Goal: Complete application form: Complete application form

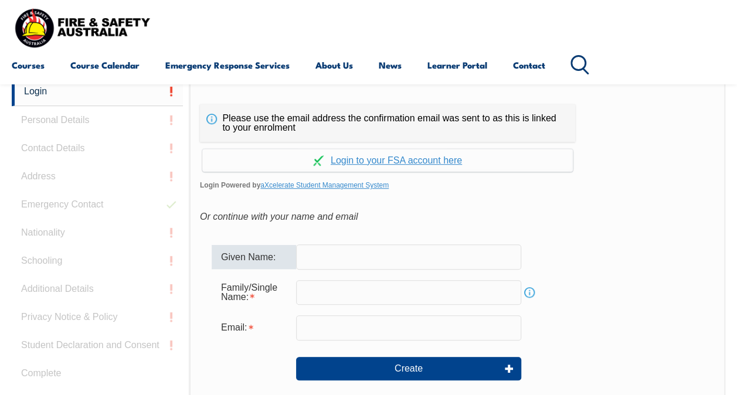
click at [481, 251] on input "text" at bounding box center [408, 256] width 225 height 25
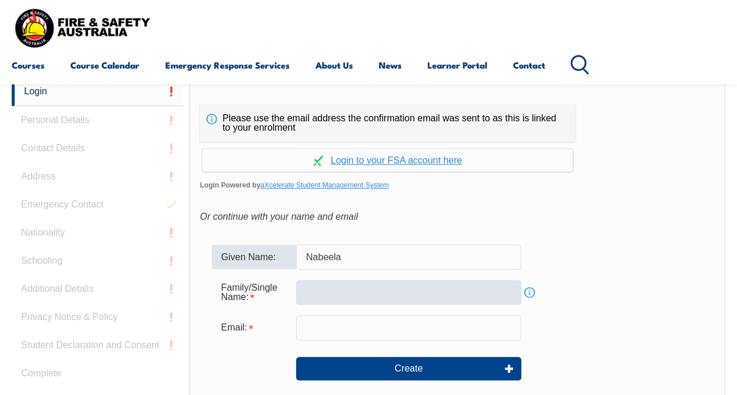
type input "Nabeela"
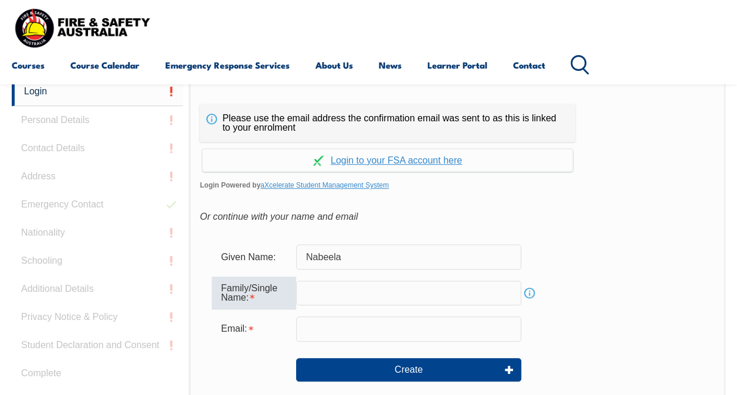
click at [311, 290] on input "text" at bounding box center [408, 293] width 225 height 25
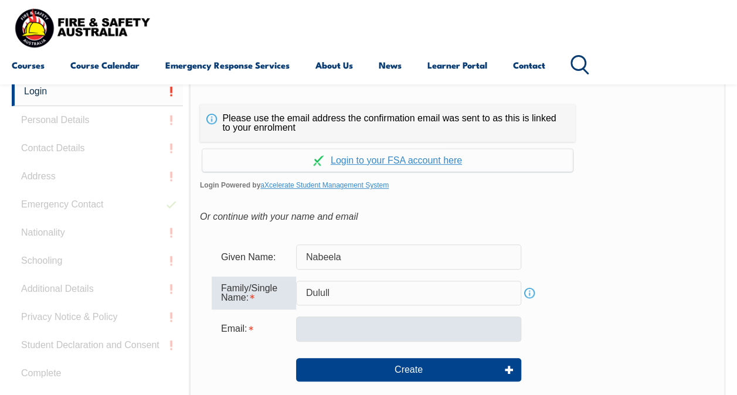
type input "Dulull"
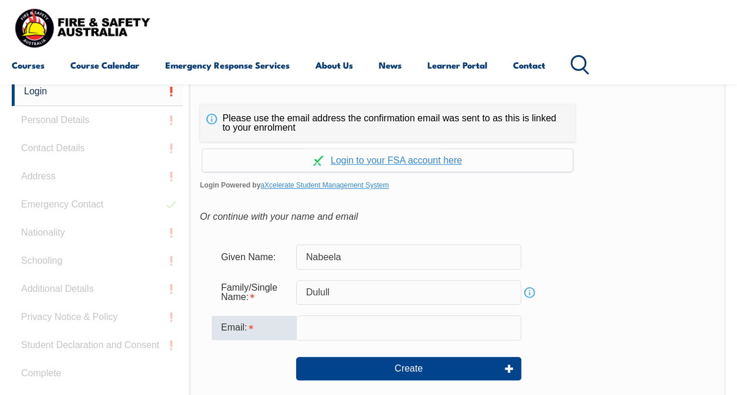
click at [308, 334] on input "email" at bounding box center [408, 327] width 225 height 25
type input "nabeela.dulull@rmit.edu.au"
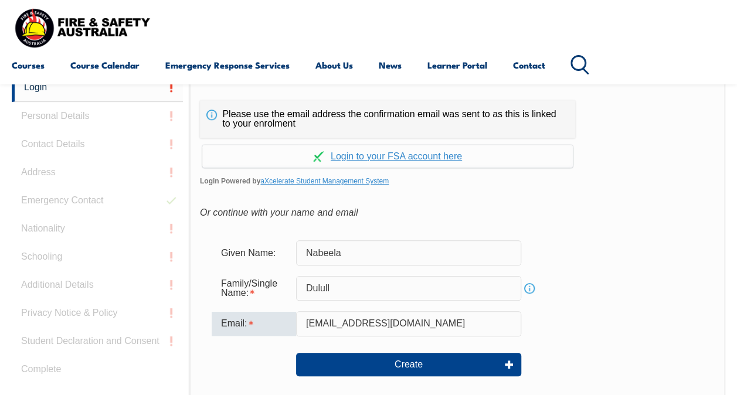
scroll to position [280, 0]
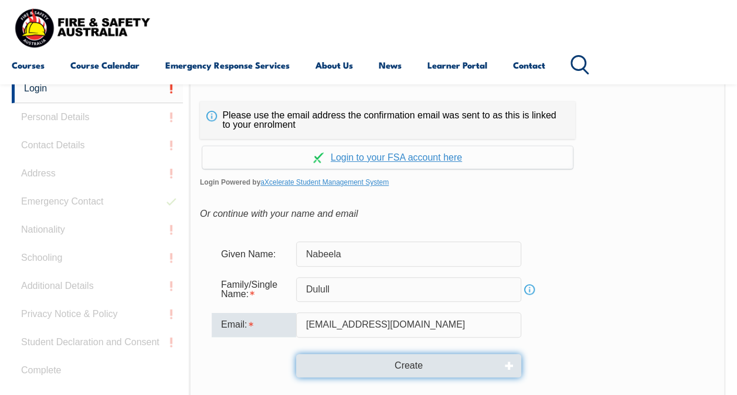
click at [332, 375] on button "Create" at bounding box center [408, 365] width 225 height 23
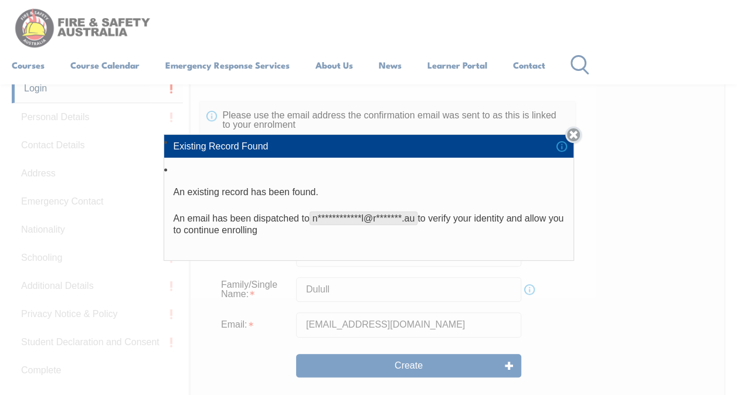
click at [576, 136] on link "Close" at bounding box center [573, 135] width 16 height 16
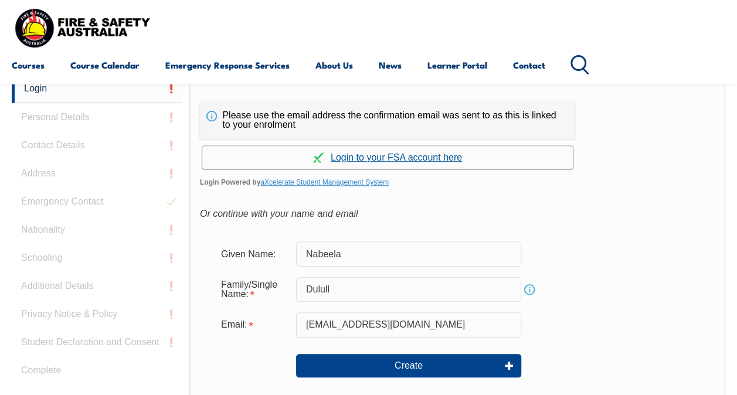
click at [403, 155] on link "Continue with aXcelerate" at bounding box center [387, 157] width 371 height 23
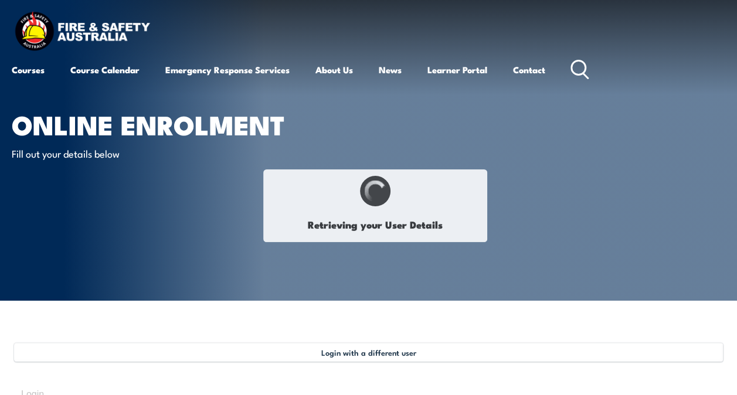
type input "Nabeela"
type input "Dulull"
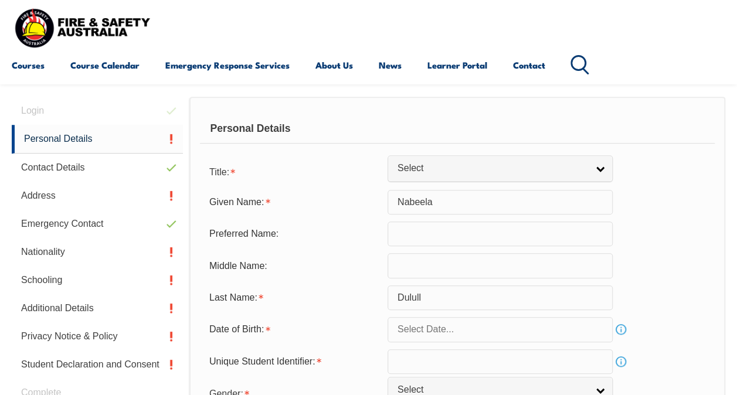
scroll to position [284, 0]
click at [42, 137] on link "Personal Details" at bounding box center [97, 138] width 171 height 29
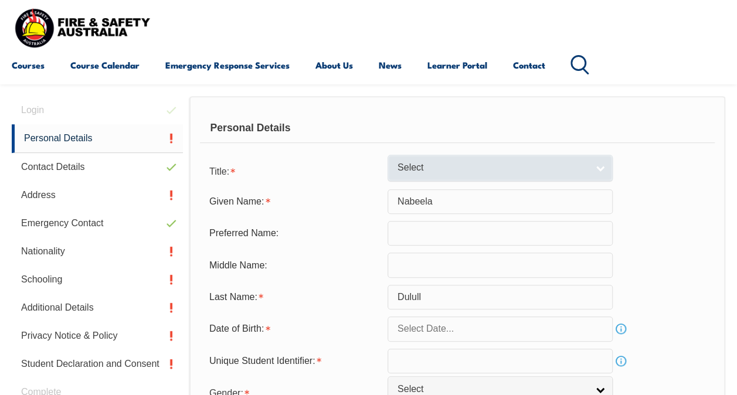
click at [460, 178] on link "Select" at bounding box center [500, 168] width 225 height 26
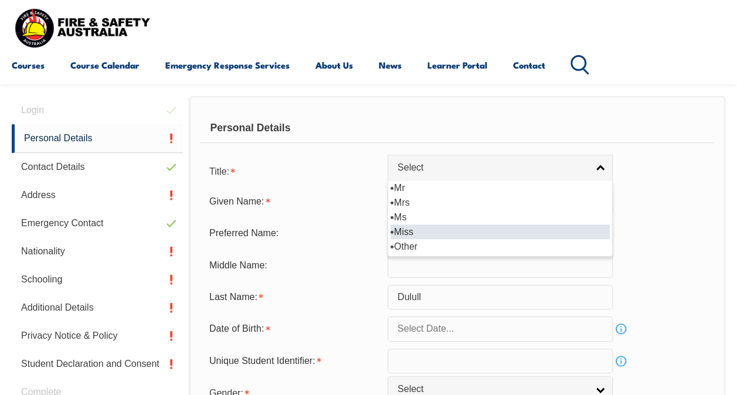
click at [428, 226] on li "Miss" at bounding box center [499, 232] width 219 height 15
select select "Miss"
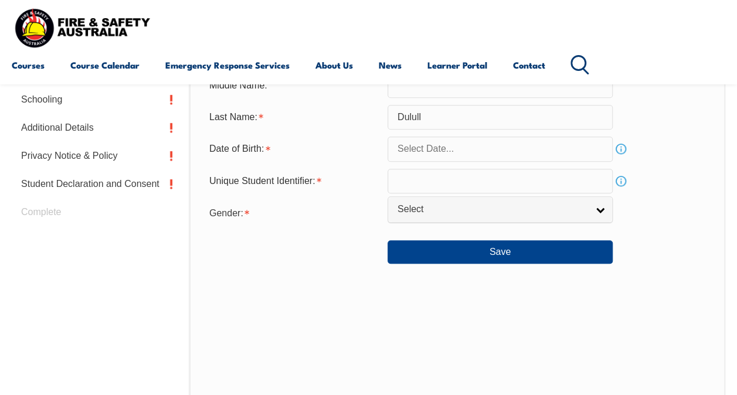
scroll to position [468, 0]
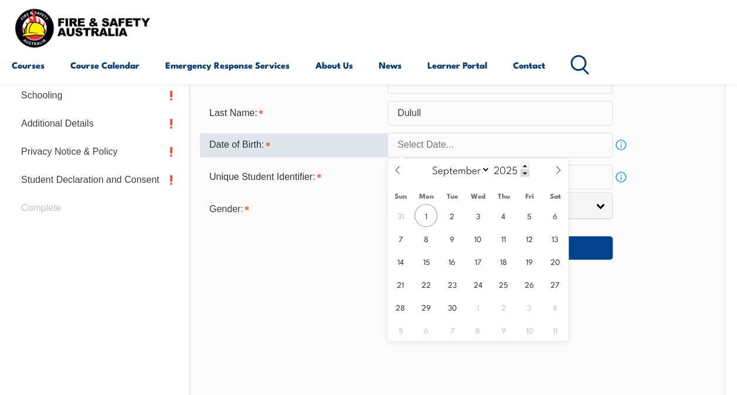
click at [576, 134] on input "text" at bounding box center [500, 144] width 225 height 25
click at [538, 147] on input "text" at bounding box center [500, 144] width 225 height 25
click at [497, 171] on input "2025" at bounding box center [509, 169] width 39 height 14
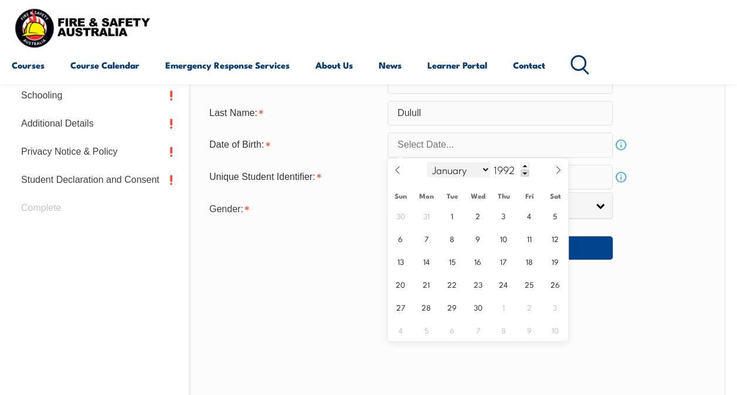
type input "1992"
click at [450, 172] on select "January February March April May June July August September October November De…" at bounding box center [459, 169] width 64 height 15
select select "10"
click at [427, 162] on select "January February March April May June July August September October November De…" at bounding box center [459, 169] width 64 height 15
click at [478, 261] on span "18" at bounding box center [477, 261] width 23 height 23
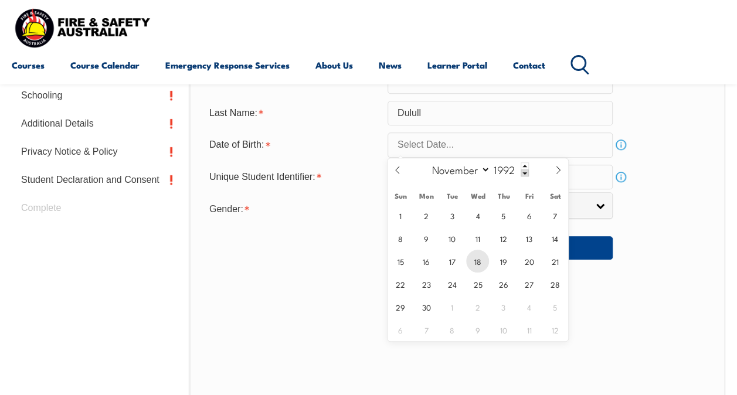
type input "November 18, 1992"
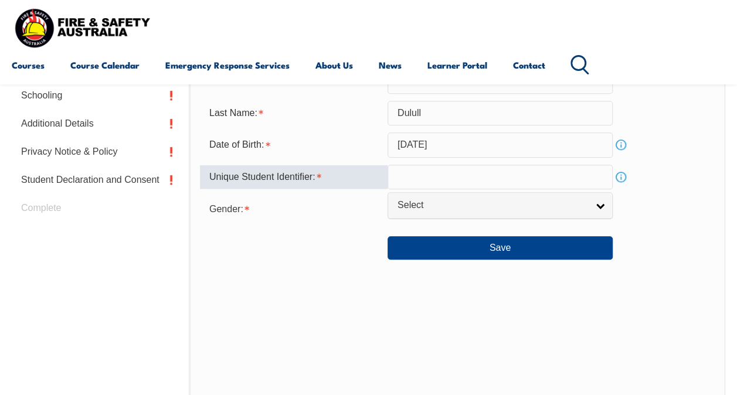
click at [458, 175] on input "text" at bounding box center [500, 177] width 225 height 25
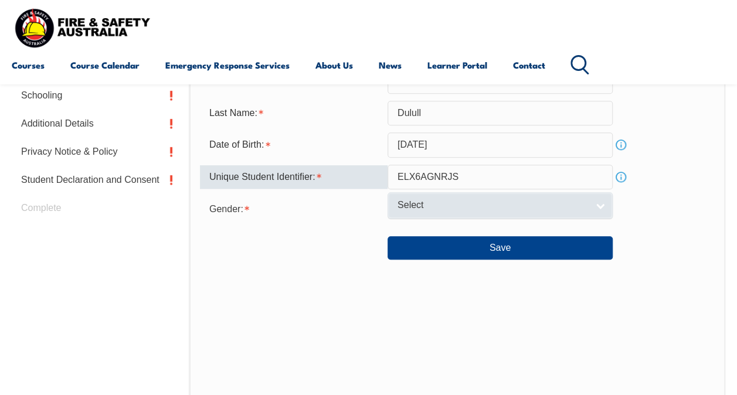
type input "ELX6AGNRJS"
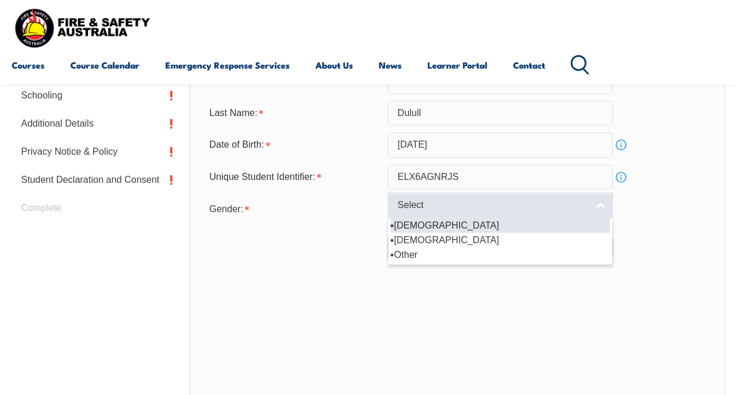
click at [461, 215] on link "Select" at bounding box center [500, 205] width 225 height 26
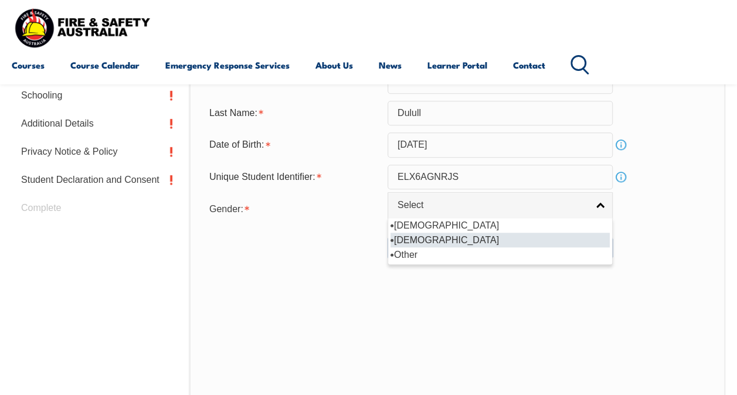
click at [446, 239] on li "[DEMOGRAPHIC_DATA]" at bounding box center [499, 240] width 219 height 15
select select "F"
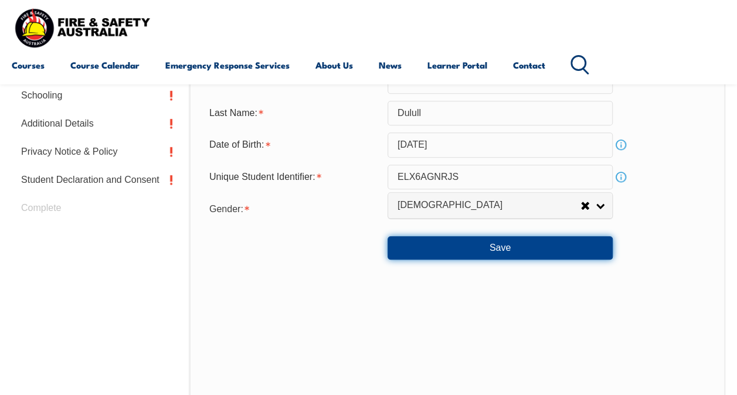
click at [496, 240] on button "Save" at bounding box center [500, 247] width 225 height 23
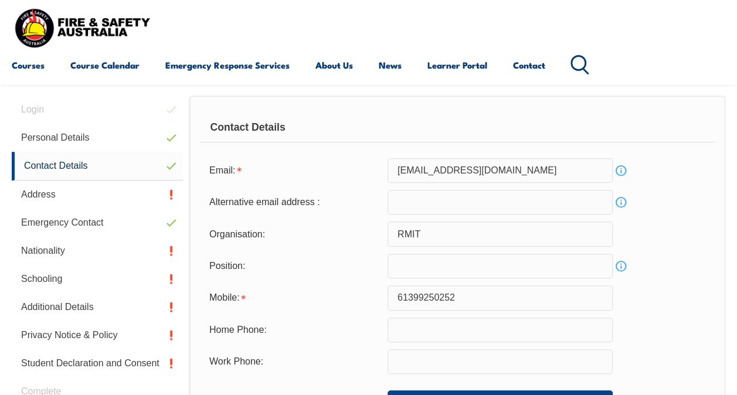
scroll to position [284, 0]
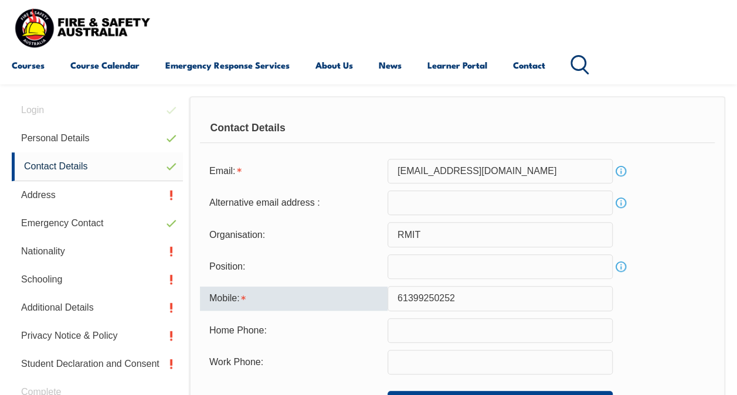
drag, startPoint x: 473, startPoint y: 301, endPoint x: 369, endPoint y: 300, distance: 104.4
click at [369, 300] on div "Mobile: 61399250252" at bounding box center [457, 298] width 515 height 25
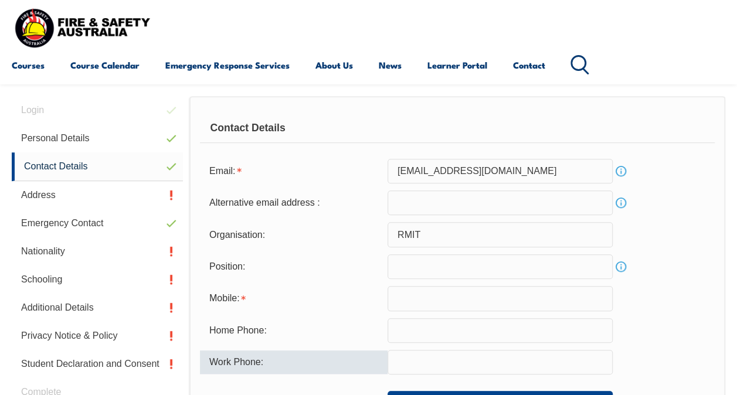
click at [405, 366] on input "text" at bounding box center [500, 362] width 225 height 25
paste input "6139925025"
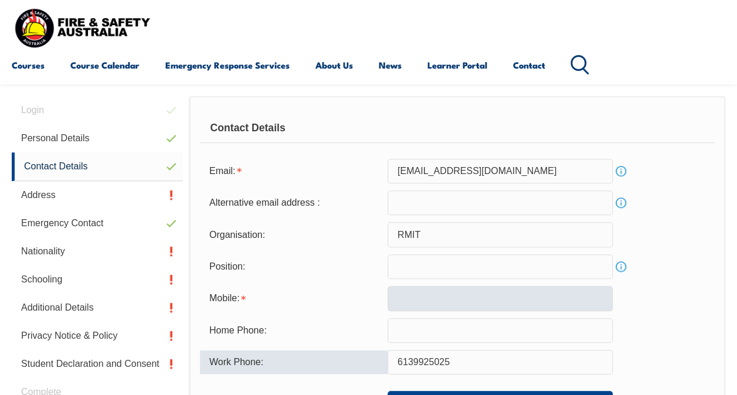
type input "6139925025"
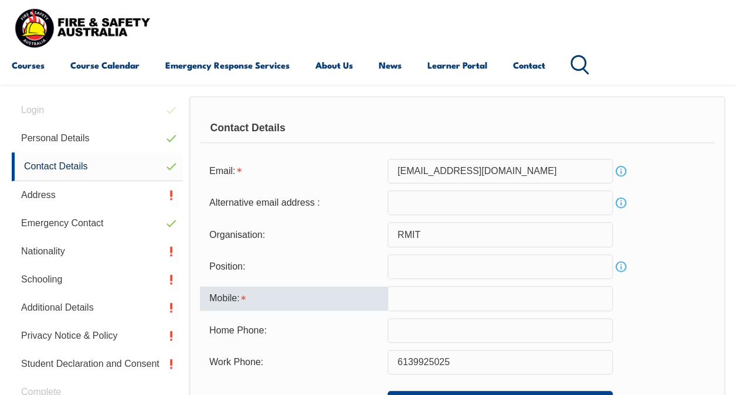
click at [410, 297] on input "text" at bounding box center [500, 298] width 225 height 25
type input "0449611278"
click at [675, 325] on div "Home Phone:" at bounding box center [457, 330] width 515 height 25
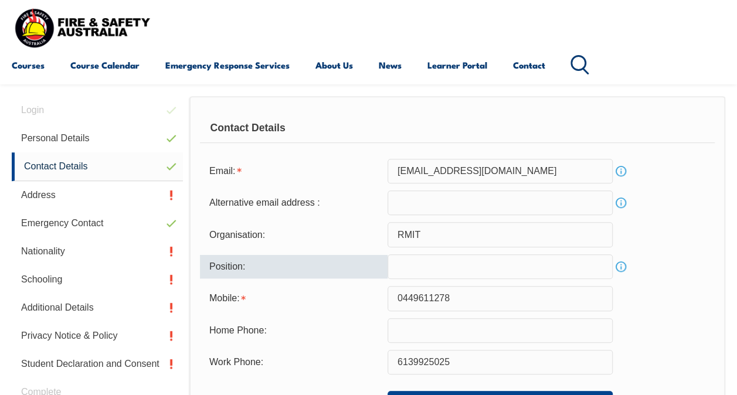
click at [543, 258] on input "text" at bounding box center [500, 266] width 225 height 25
type input "r"
type input "t"
type input "Technical Officer"
click at [681, 274] on div "Position: Technical Officer Info" at bounding box center [457, 266] width 515 height 25
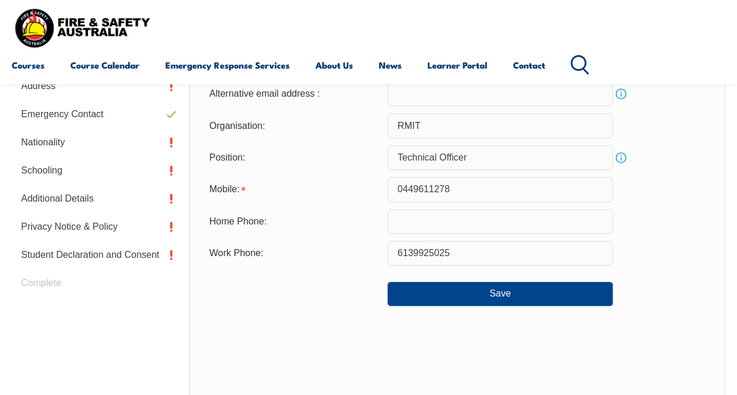
scroll to position [403, 0]
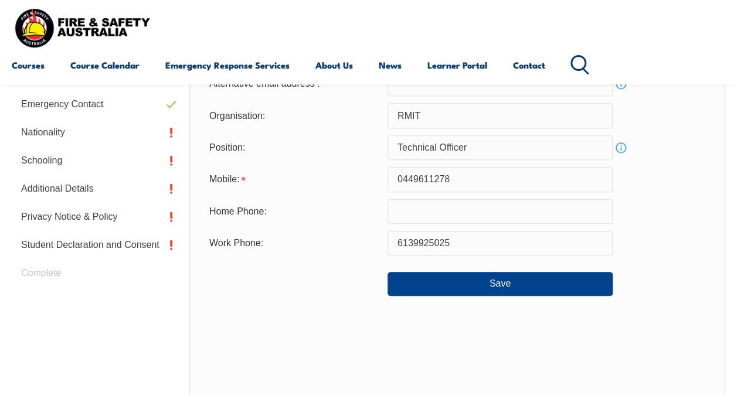
click at [520, 304] on div "Contact Details Email: nabeela.dulull@rmit.edu.au Info Alternative email addres…" at bounding box center [457, 220] width 536 height 487
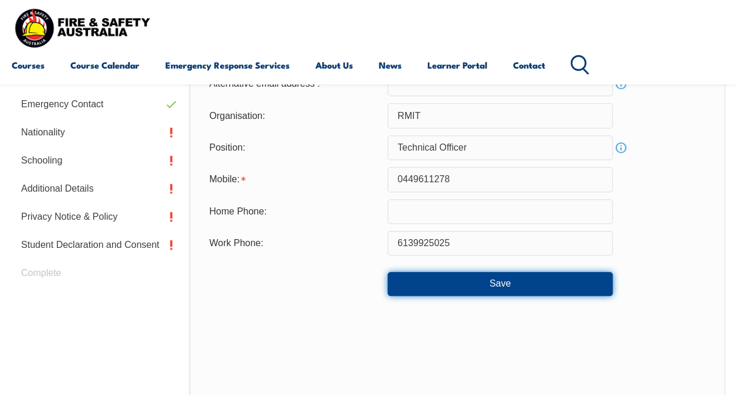
click at [522, 284] on button "Save" at bounding box center [500, 283] width 225 height 23
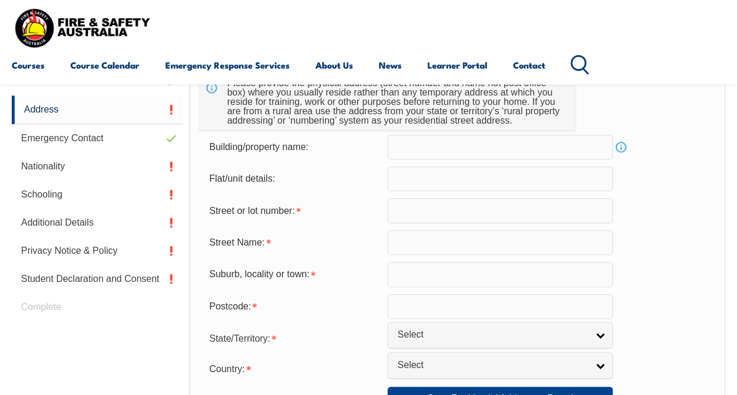
scroll to position [400, 0]
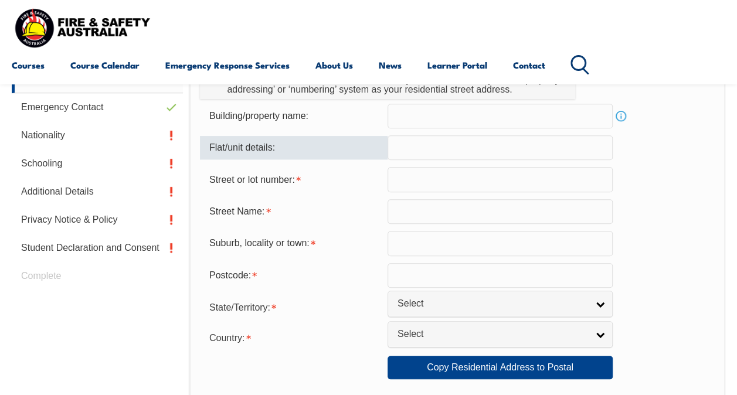
click at [527, 157] on input "text" at bounding box center [500, 147] width 225 height 25
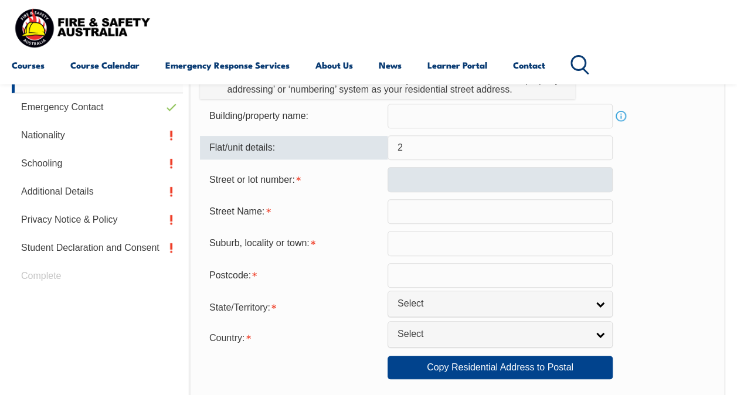
type input "2"
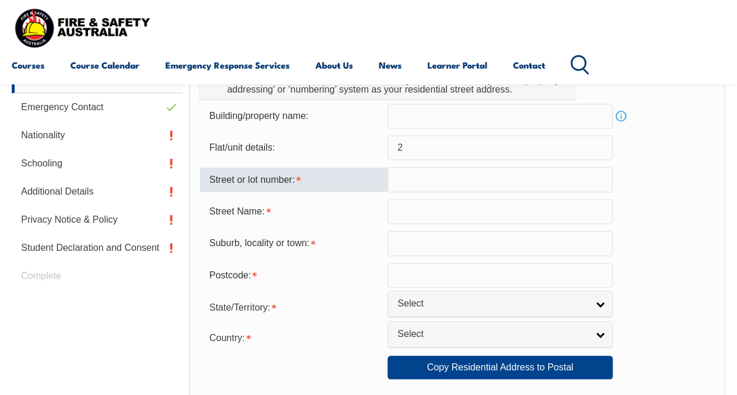
click at [434, 180] on input "text" at bounding box center [500, 179] width 225 height 25
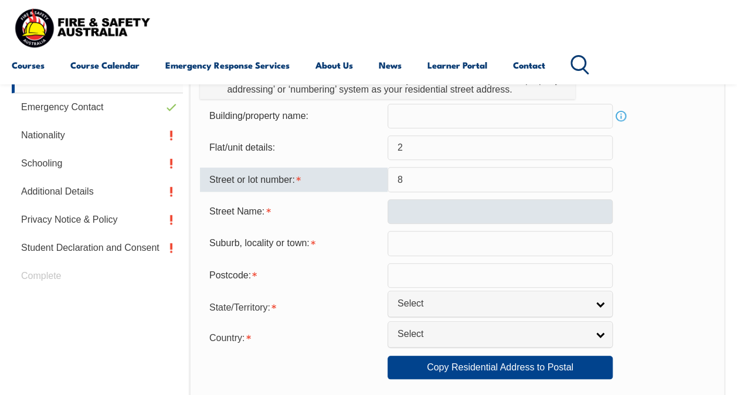
type input "8"
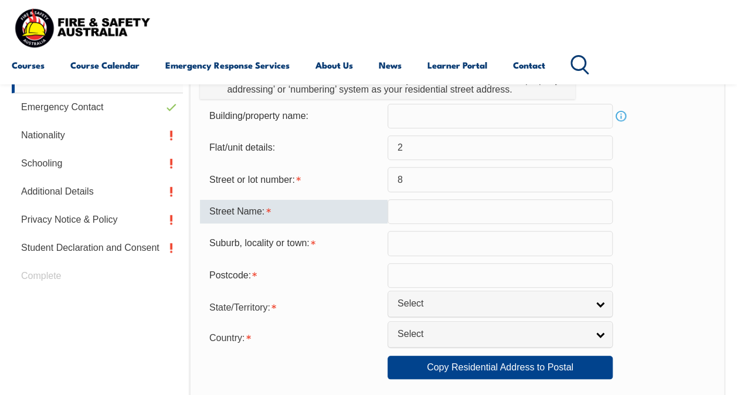
click at [423, 208] on input "text" at bounding box center [500, 211] width 225 height 25
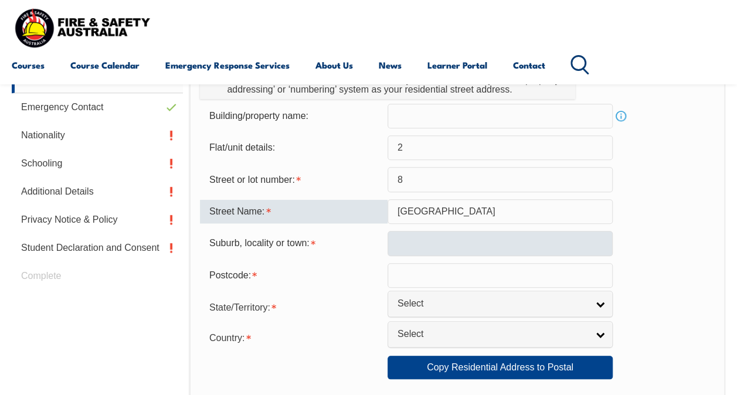
type input "Wilgah street"
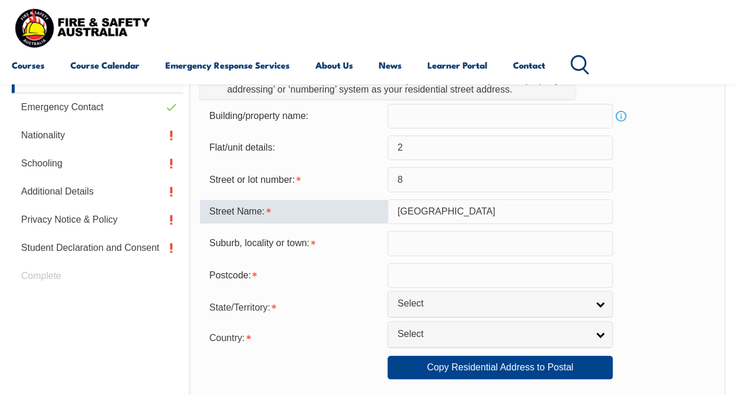
click at [431, 237] on input "text" at bounding box center [500, 243] width 225 height 25
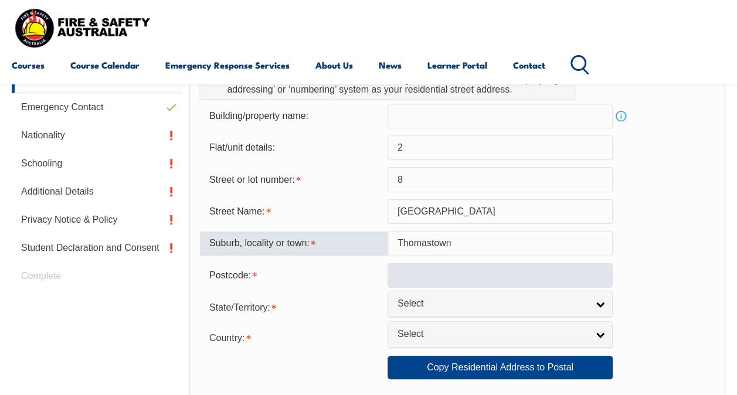
type input "Thomastown"
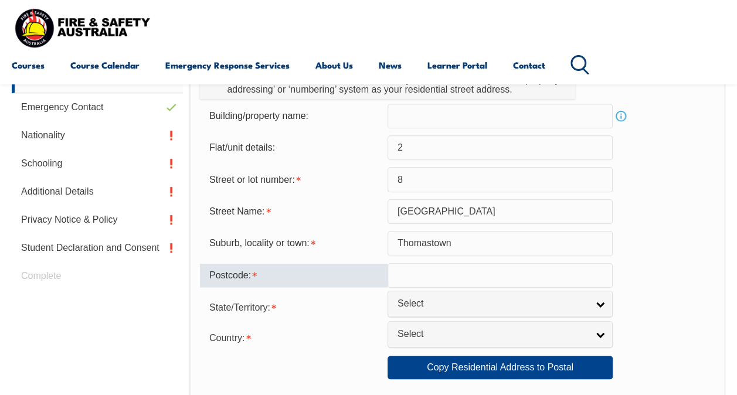
click at [436, 274] on input "text" at bounding box center [500, 275] width 225 height 25
type input "2"
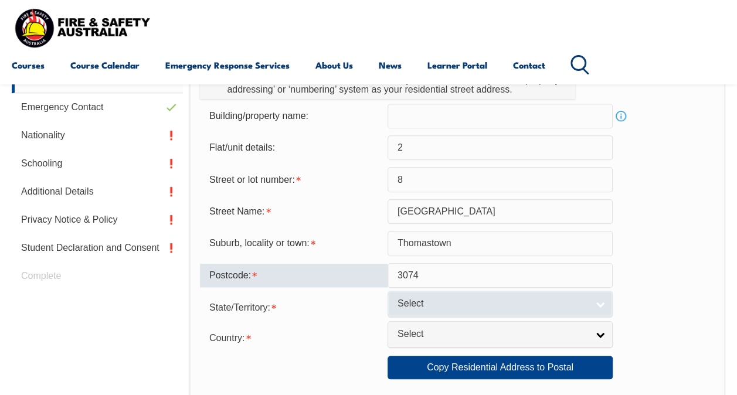
type input "3074"
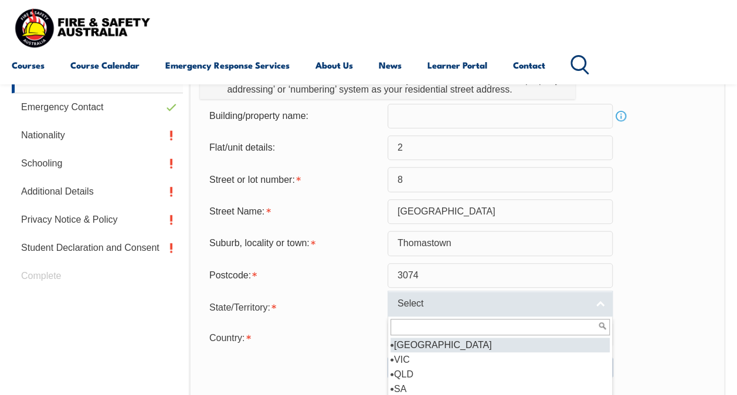
click at [441, 298] on span "Select" at bounding box center [492, 304] width 190 height 12
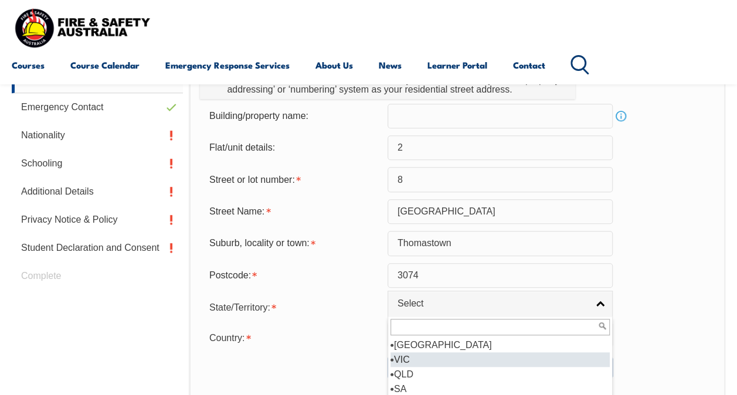
click at [411, 359] on li "VIC" at bounding box center [499, 359] width 219 height 15
select select "VIC"
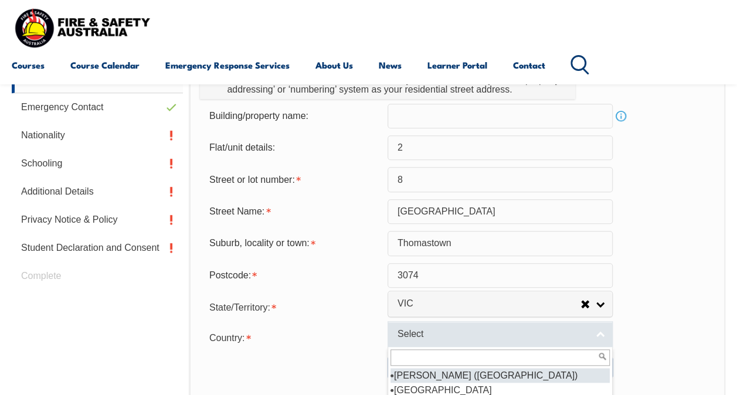
click at [420, 331] on span "Select" at bounding box center [492, 334] width 190 height 12
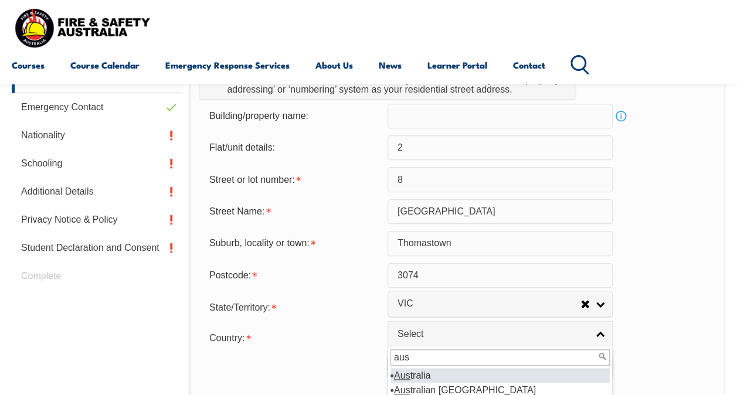
type input "aus"
click at [428, 378] on li "Aus tralia" at bounding box center [499, 375] width 219 height 15
select select "1101"
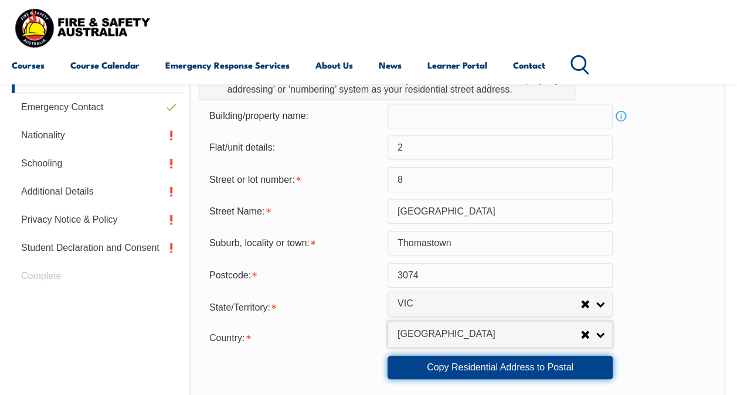
click at [573, 367] on link "Copy Residential Address to Postal" at bounding box center [500, 367] width 225 height 23
type input "2"
type input "8"
type input "Wilgah street"
type input "Thomastown"
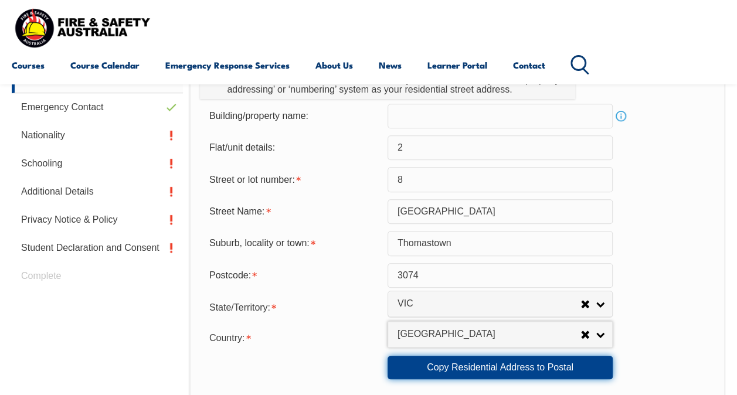
select select "VIC"
type input "3074"
select select "1101"
click at [510, 371] on link "Copy Residential Address to Postal" at bounding box center [500, 367] width 225 height 23
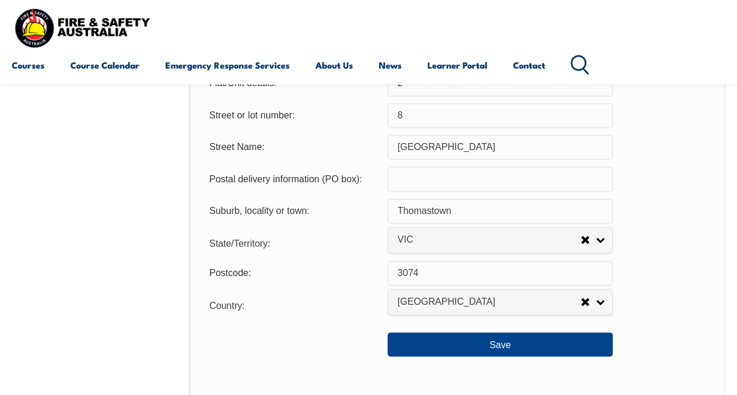
scroll to position [789, 0]
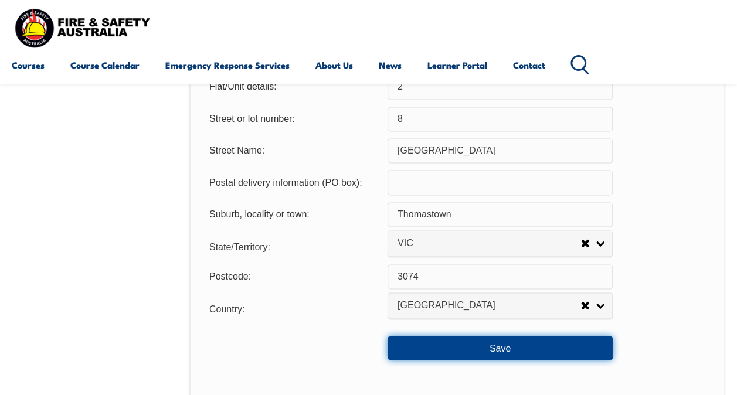
click at [519, 352] on button "Save" at bounding box center [500, 347] width 225 height 23
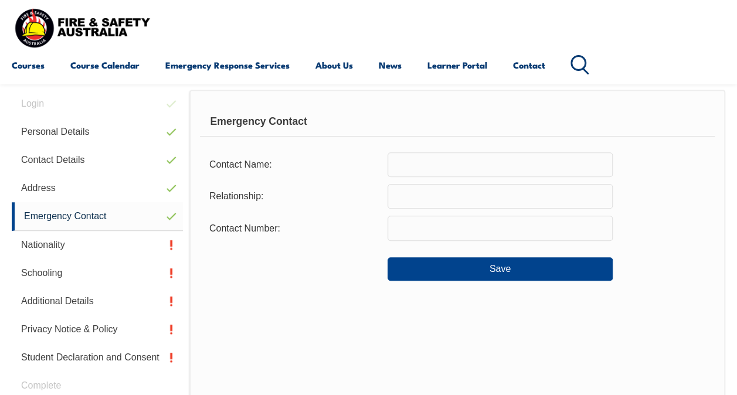
scroll to position [284, 0]
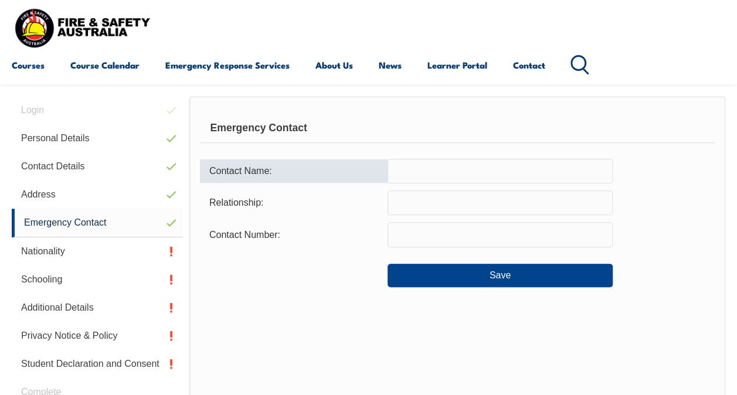
click at [482, 164] on input "text" at bounding box center [500, 171] width 225 height 25
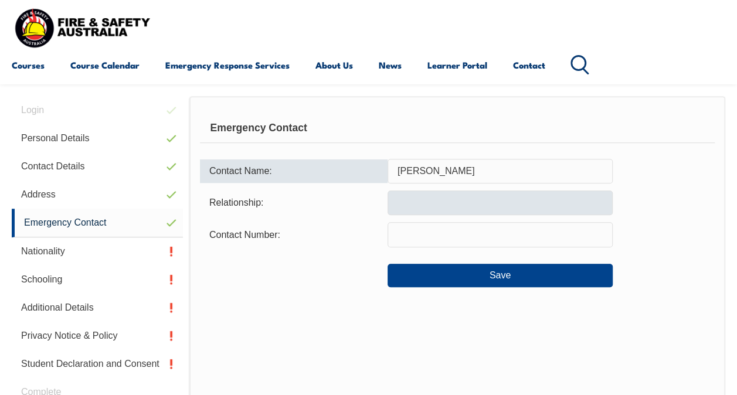
type input "Hana Dulull"
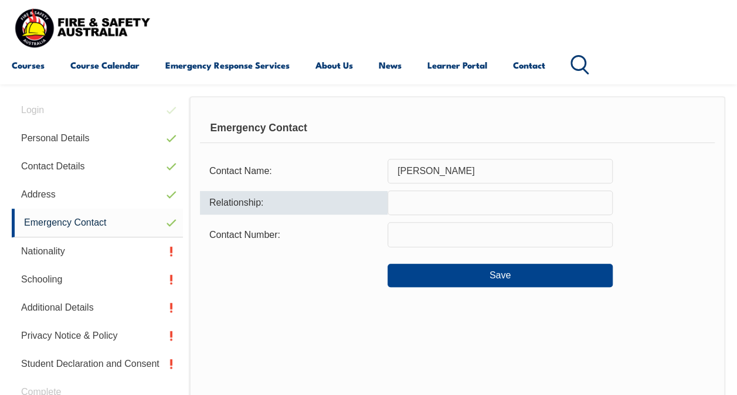
click at [463, 195] on input "text" at bounding box center [500, 203] width 225 height 25
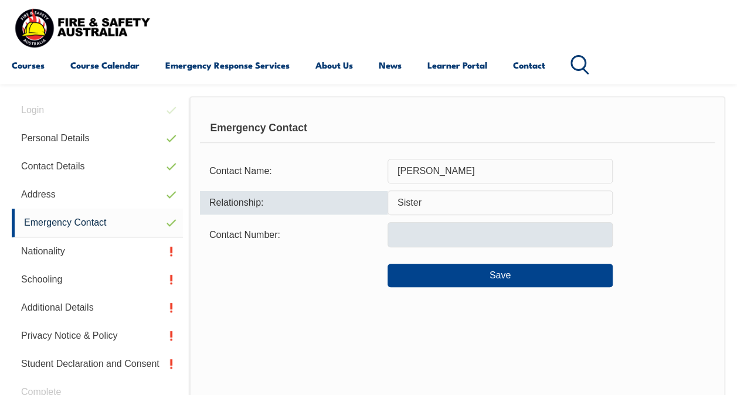
type input "Sister"
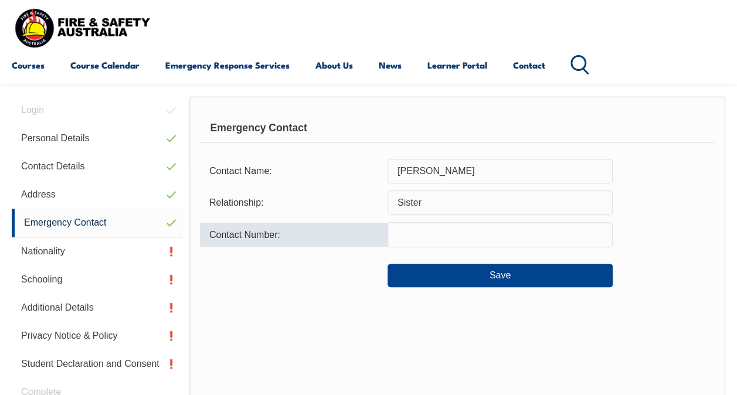
click at [456, 228] on input "text" at bounding box center [500, 234] width 225 height 25
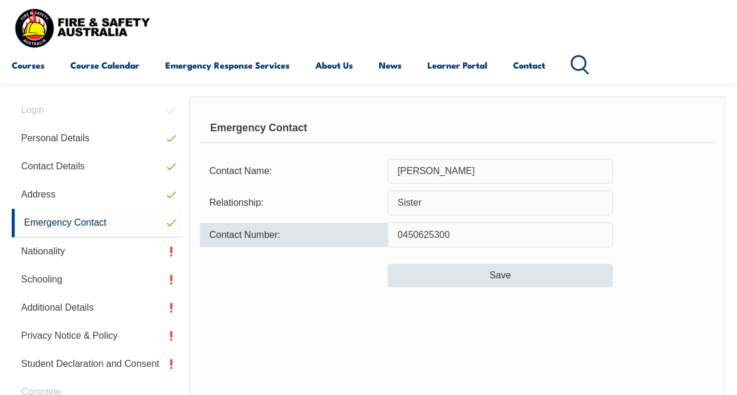
type input "0450625300"
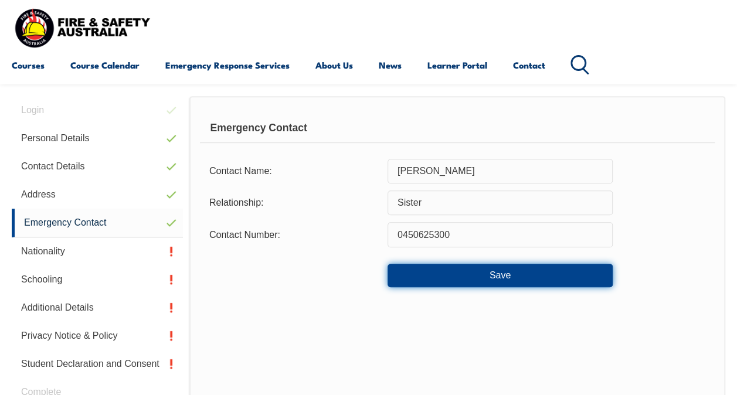
click at [444, 274] on button "Save" at bounding box center [500, 275] width 225 height 23
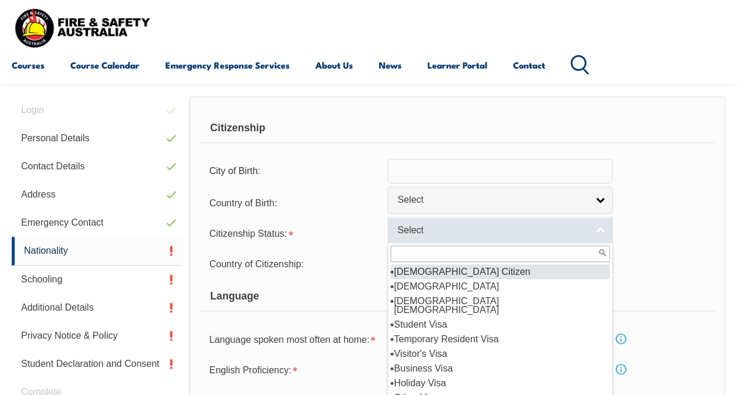
click at [474, 225] on span "Select" at bounding box center [492, 231] width 190 height 12
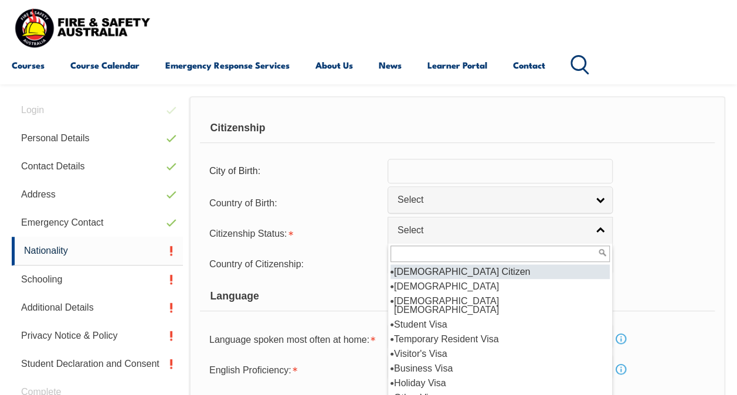
click at [454, 271] on li "[DEMOGRAPHIC_DATA] Citizen" at bounding box center [499, 271] width 219 height 15
select select "1"
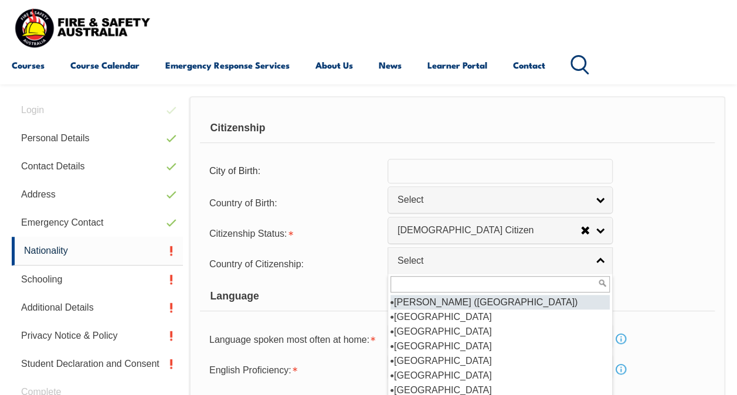
click at [454, 271] on link "Select" at bounding box center [500, 260] width 225 height 26
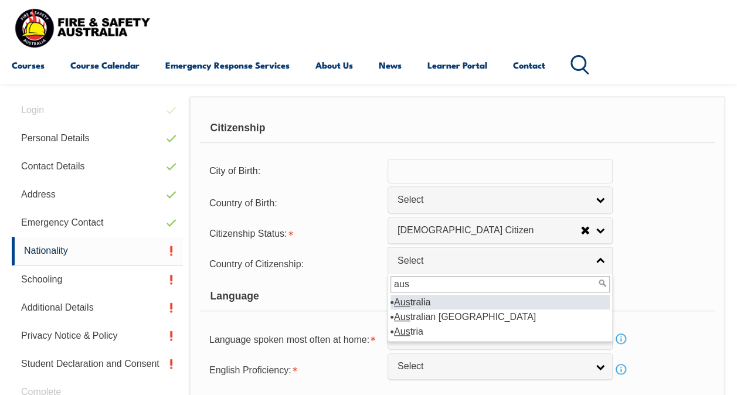
type input "aus"
click at [436, 300] on li "Aus tralia" at bounding box center [499, 302] width 219 height 15
select select "1101"
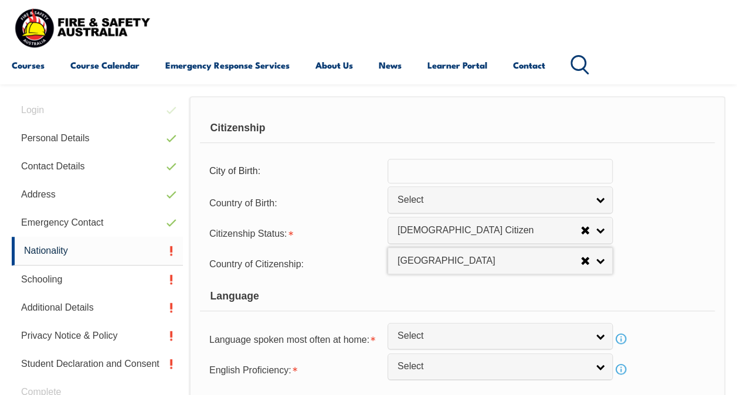
click at [664, 235] on div "Citizenship Status: Australian Citizen New Zealand Citizen Australian Permanent…" at bounding box center [457, 232] width 515 height 23
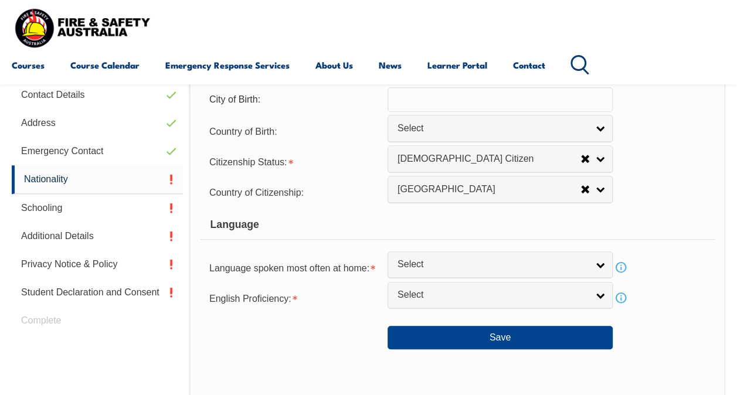
scroll to position [378, 0]
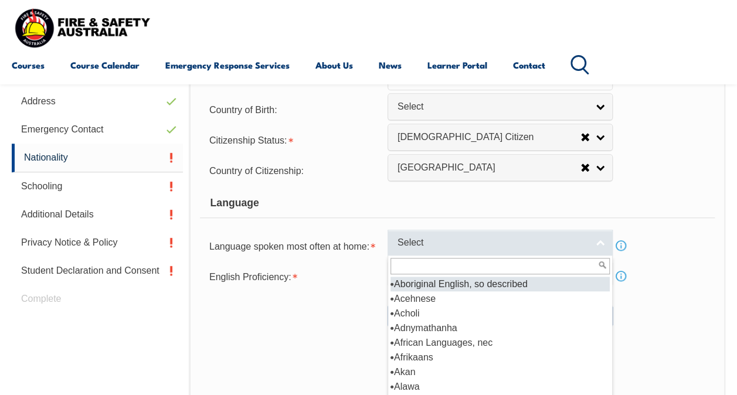
click at [553, 245] on span "Select" at bounding box center [492, 243] width 190 height 12
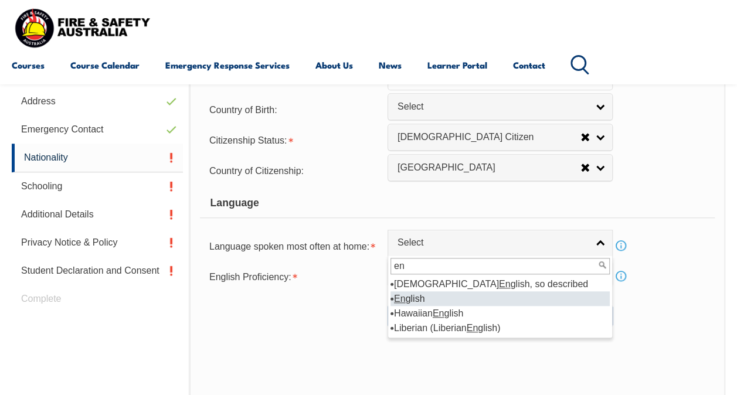
type input "en"
click at [416, 297] on li "En glish" at bounding box center [499, 298] width 219 height 15
select select "1201"
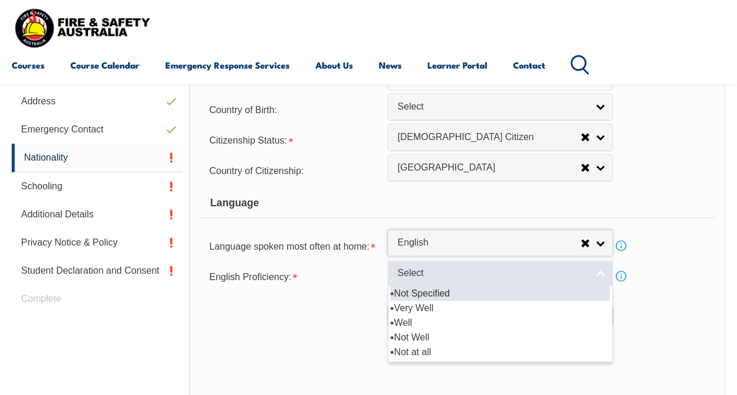
click at [428, 278] on span "Select" at bounding box center [492, 273] width 190 height 12
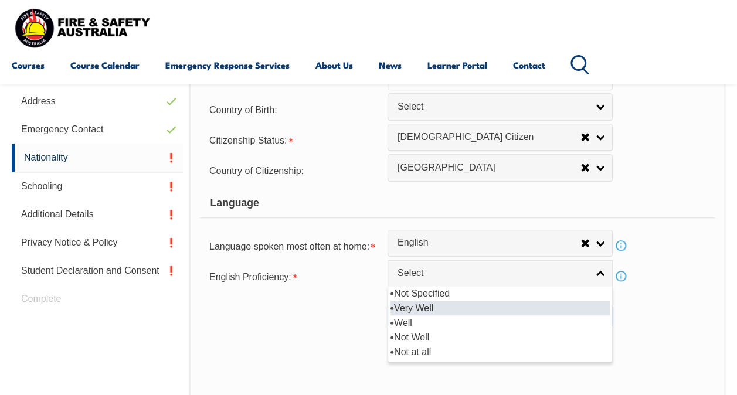
click at [419, 308] on li "Very Well" at bounding box center [499, 308] width 219 height 15
select select "1"
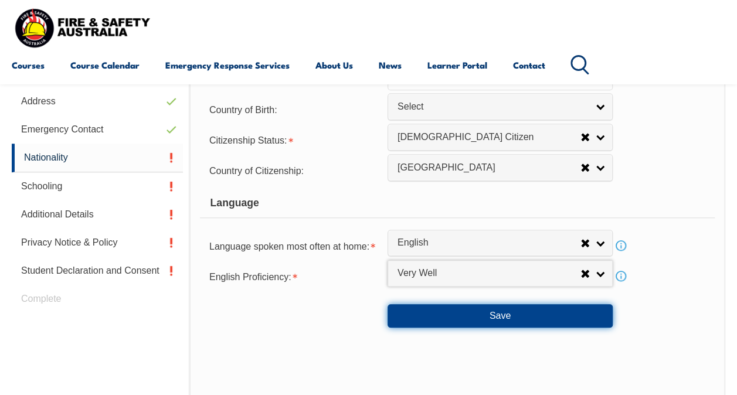
click at [448, 317] on button "Save" at bounding box center [500, 315] width 225 height 23
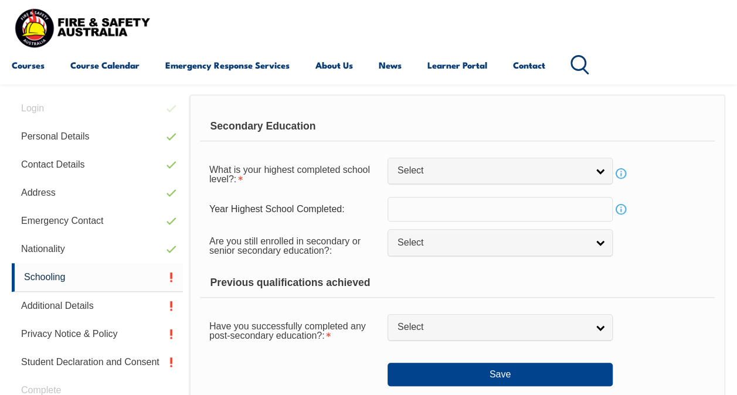
scroll to position [284, 0]
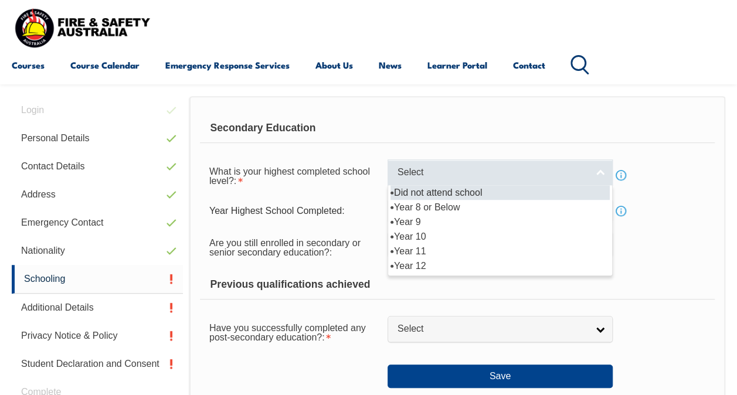
click at [494, 175] on span "Select" at bounding box center [492, 173] width 190 height 12
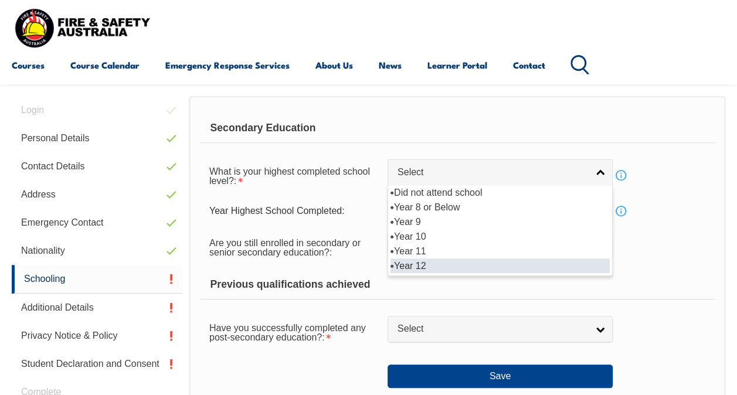
click at [430, 268] on li "Year 12" at bounding box center [499, 266] width 219 height 15
select select "12"
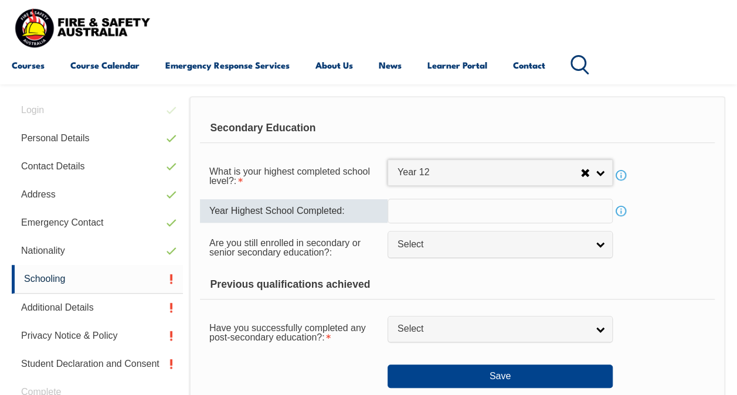
click at [429, 206] on input "text" at bounding box center [500, 211] width 225 height 25
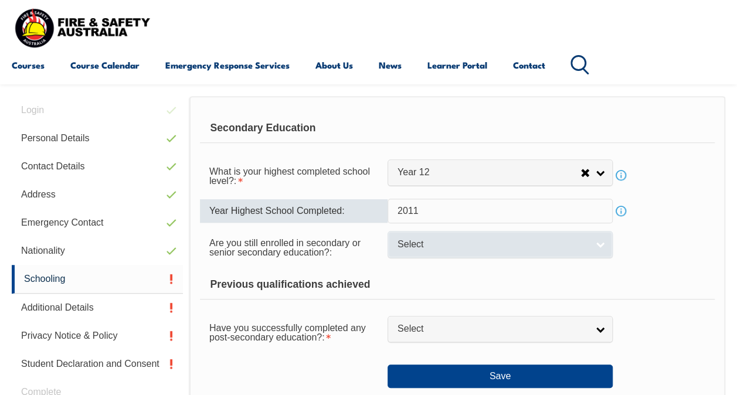
type input "2011"
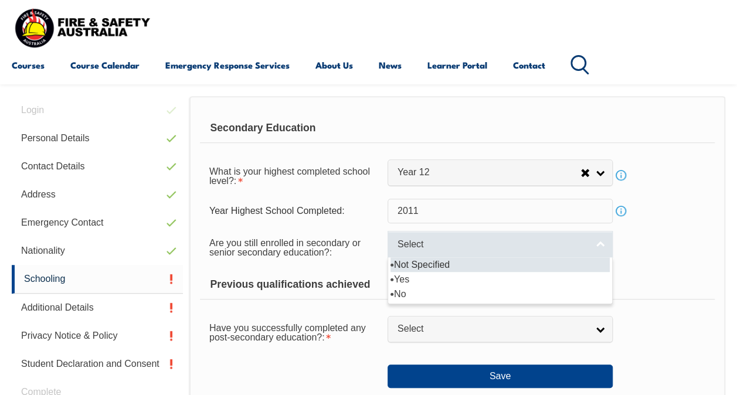
click at [607, 250] on link "Select" at bounding box center [500, 244] width 225 height 26
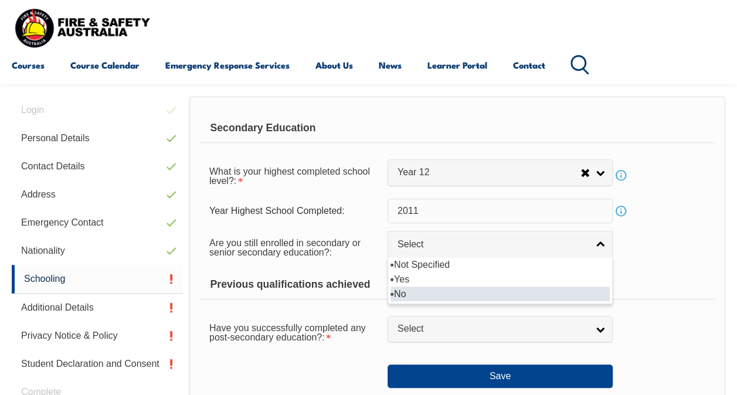
click at [545, 291] on li "No" at bounding box center [499, 294] width 219 height 15
select select "false"
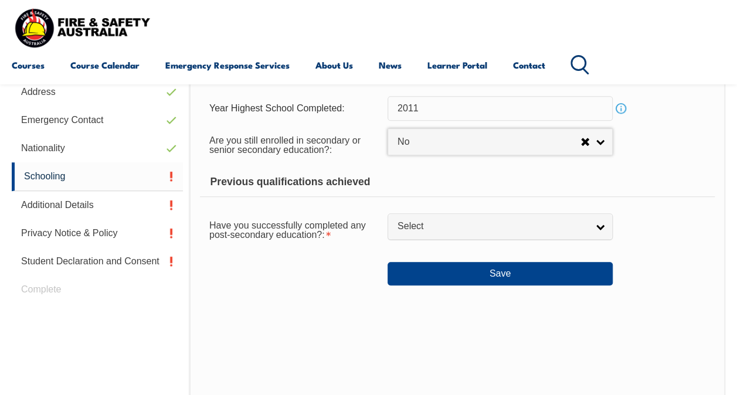
scroll to position [393, 0]
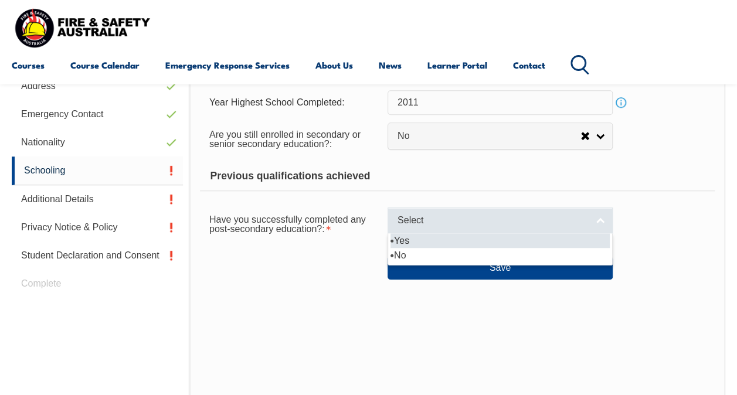
click at [580, 232] on div "Select Yes No" at bounding box center [500, 221] width 225 height 26
select select "true"
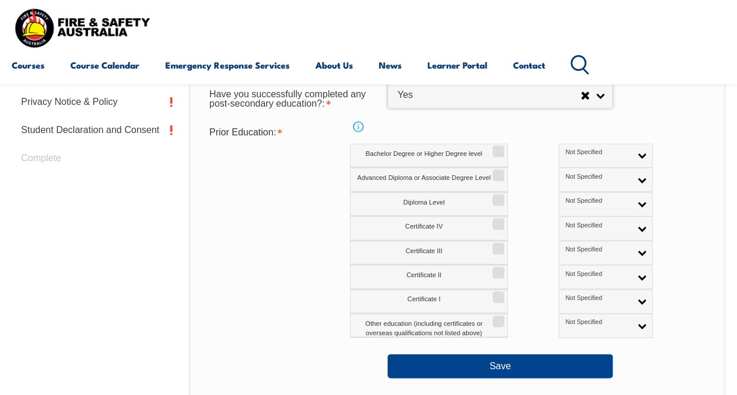
scroll to position [568, 0]
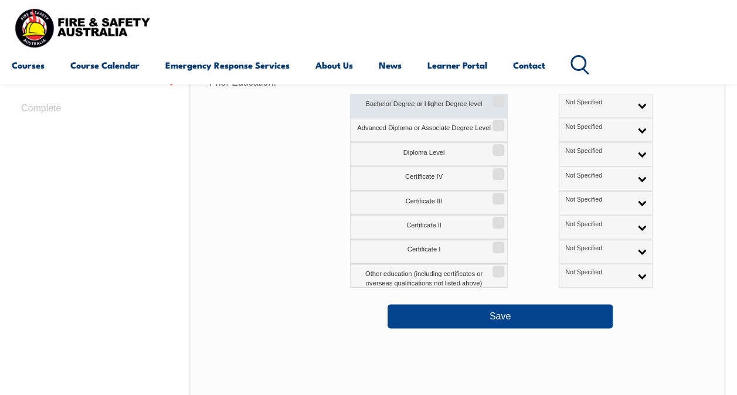
click at [500, 98] on input "Bachelor Degree or Higher Degree level" at bounding box center [496, 97] width 7 height 1
checkbox input "true"
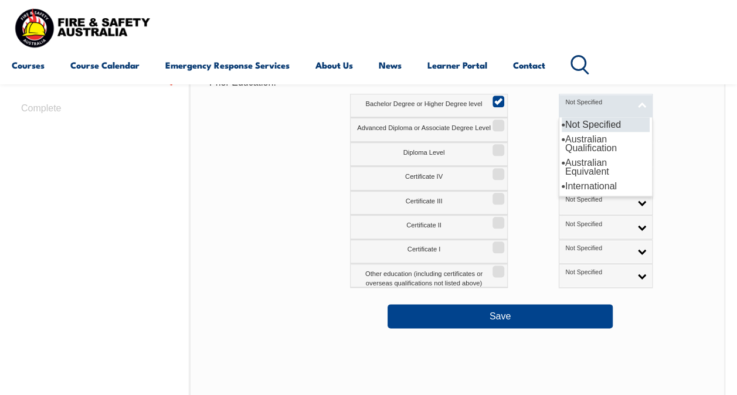
click at [587, 101] on link "Not Specified" at bounding box center [606, 106] width 94 height 24
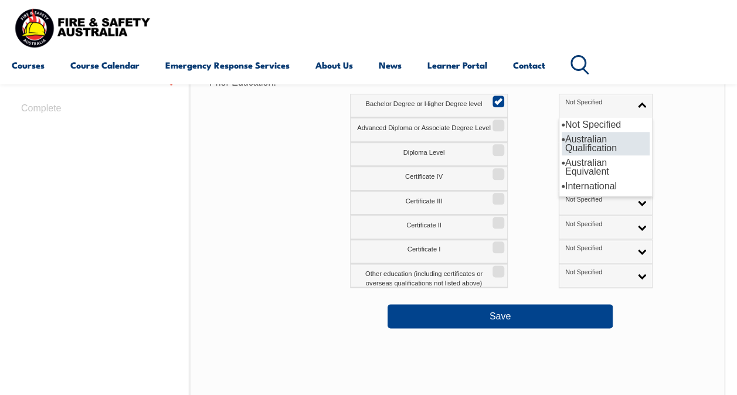
click at [566, 144] on li "Australian Qualification" at bounding box center [606, 143] width 88 height 23
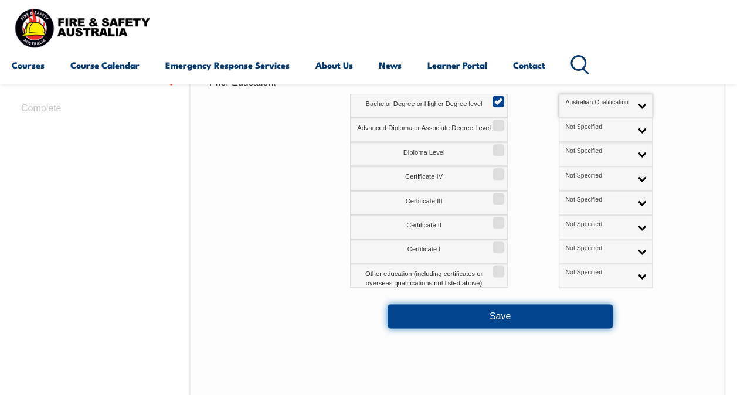
click at [564, 323] on button "Save" at bounding box center [500, 315] width 225 height 23
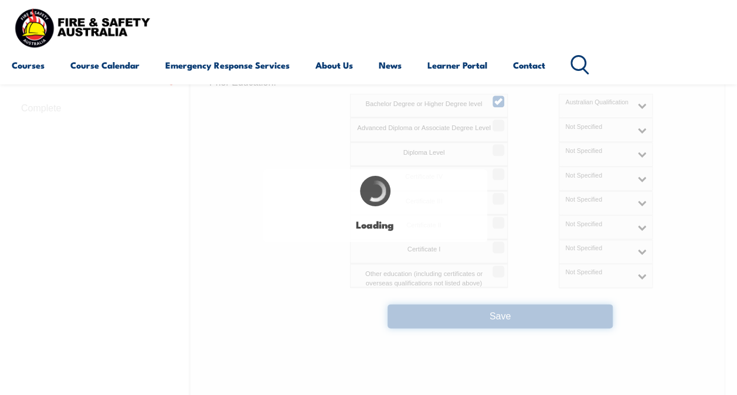
select select "false"
select select "true"
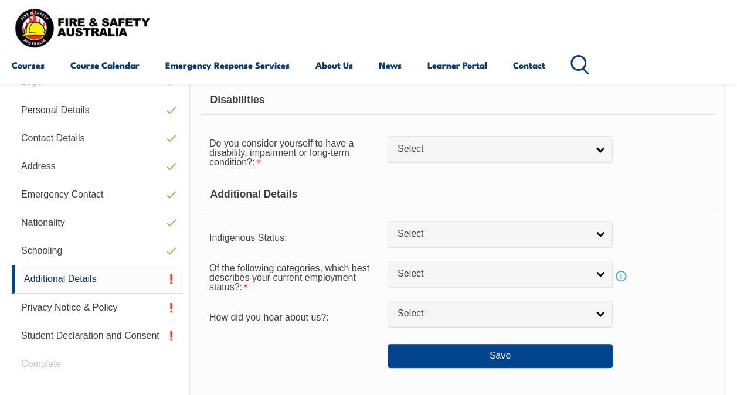
scroll to position [284, 0]
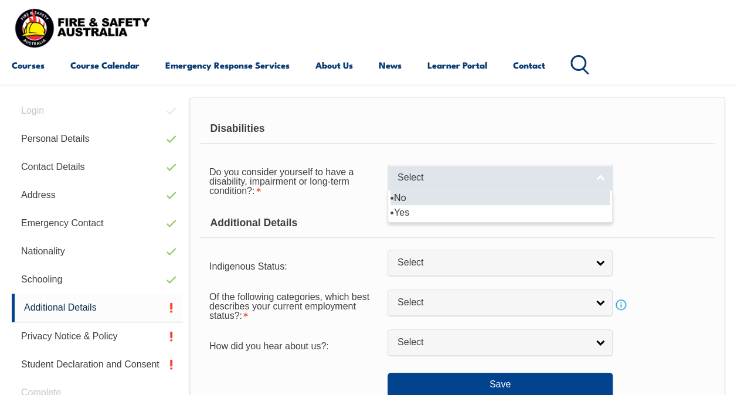
click at [589, 172] on link "Select" at bounding box center [500, 178] width 225 height 26
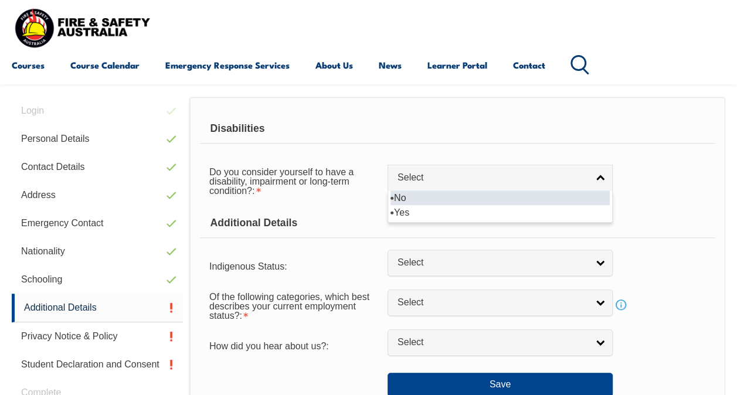
click at [538, 193] on li "No" at bounding box center [499, 198] width 219 height 15
select select "false"
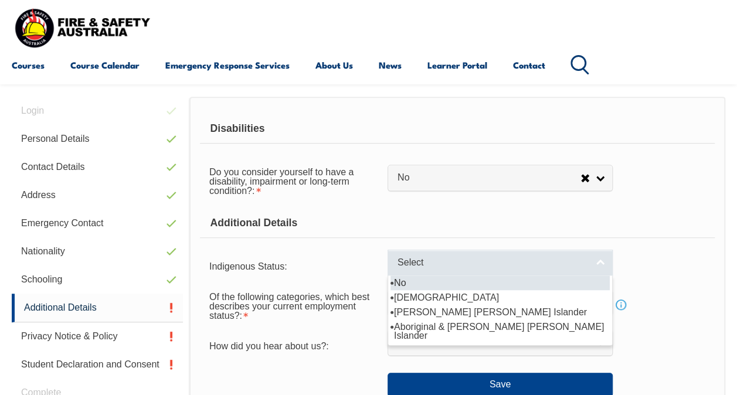
click at [520, 266] on span "Select" at bounding box center [492, 263] width 190 height 12
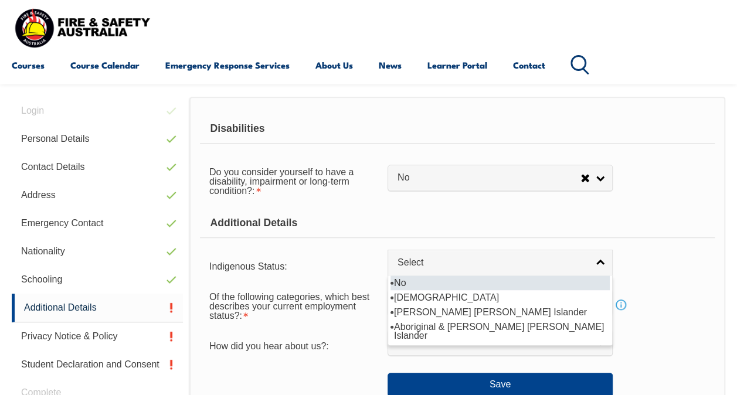
click at [509, 287] on li "No" at bounding box center [499, 283] width 219 height 15
select select "4"
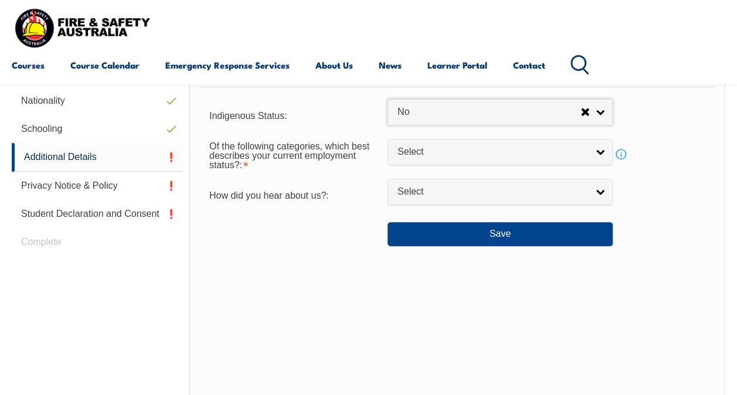
scroll to position [436, 0]
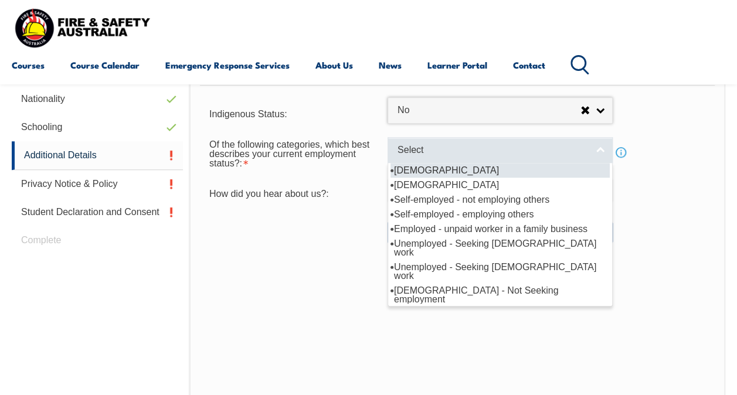
click at [594, 152] on link "Select" at bounding box center [500, 150] width 225 height 26
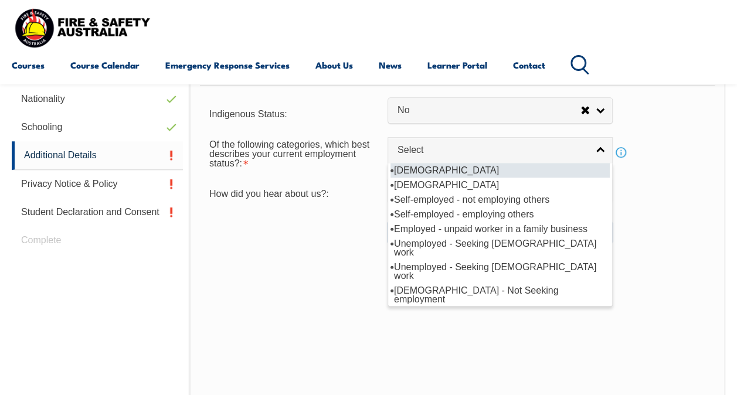
click at [538, 170] on li "[DEMOGRAPHIC_DATA]" at bounding box center [499, 170] width 219 height 15
select select "1"
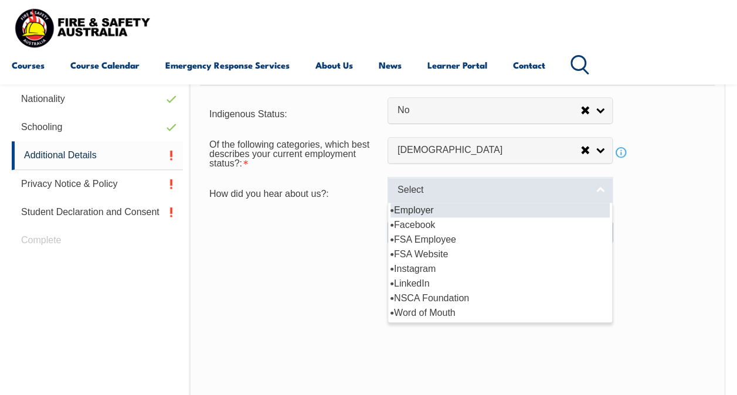
click at [532, 187] on span "Select" at bounding box center [492, 190] width 190 height 12
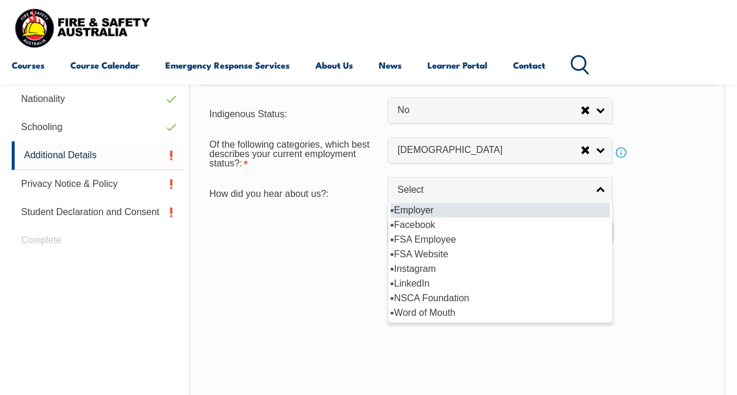
click at [508, 209] on li "Employer" at bounding box center [499, 210] width 219 height 15
select select "8019"
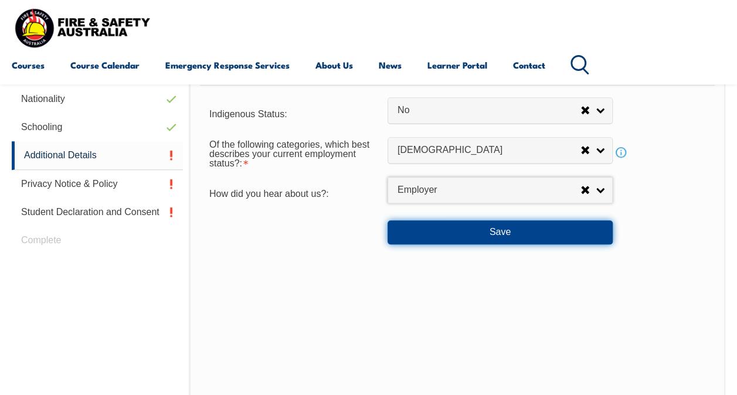
click at [505, 229] on button "Save" at bounding box center [500, 231] width 225 height 23
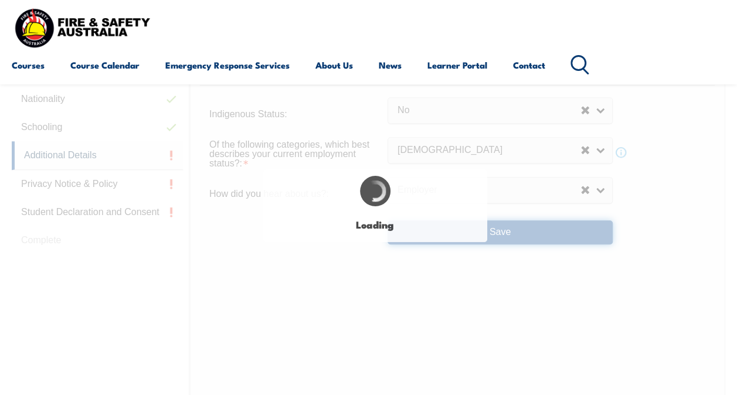
select select "false"
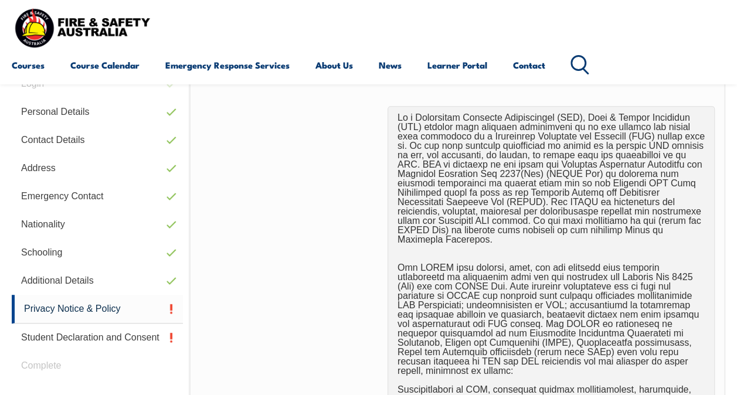
scroll to position [284, 0]
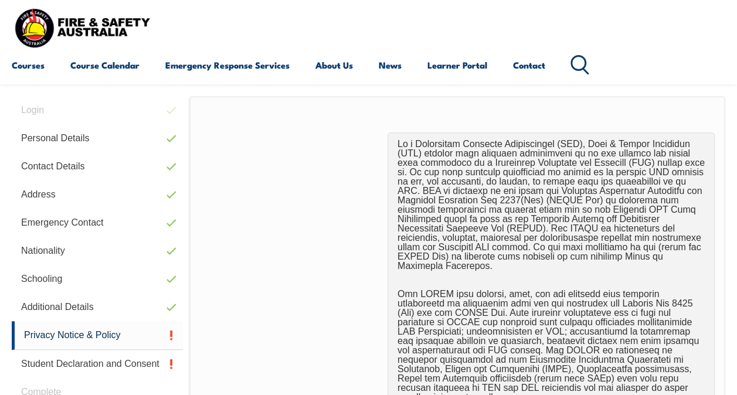
drag, startPoint x: 733, startPoint y: 151, endPoint x: 736, endPoint y: 168, distance: 16.8
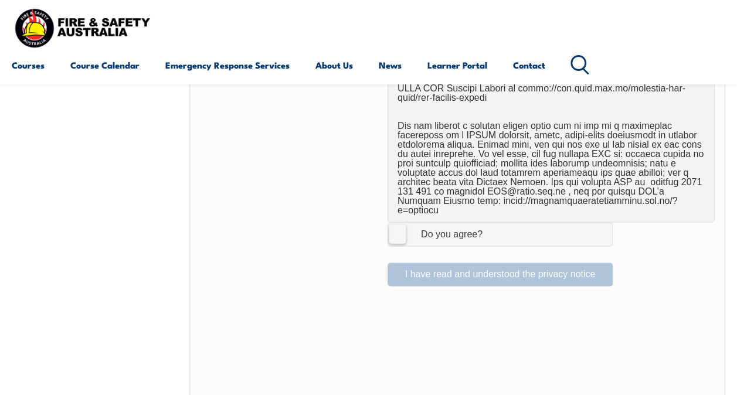
scroll to position [803, 0]
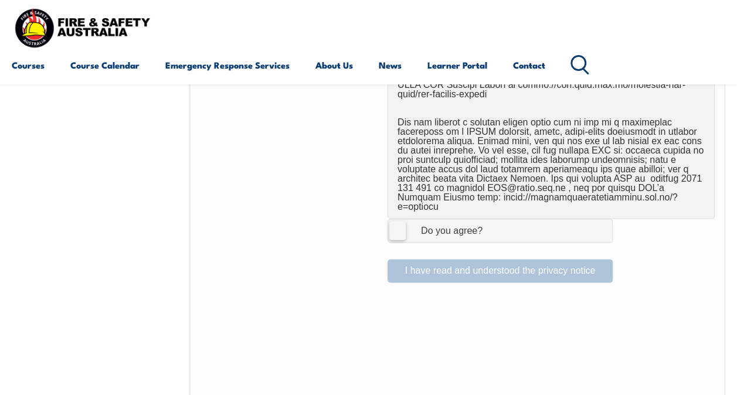
click at [401, 219] on label "I Agree Do you agree?" at bounding box center [500, 230] width 225 height 23
click at [492, 219] on input "I Agree Do you agree?" at bounding box center [502, 230] width 20 height 22
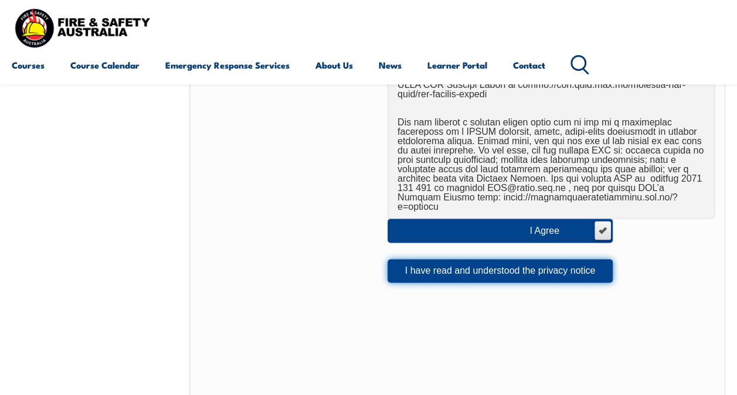
click at [413, 259] on button "I have read and understood the privacy notice" at bounding box center [500, 270] width 225 height 23
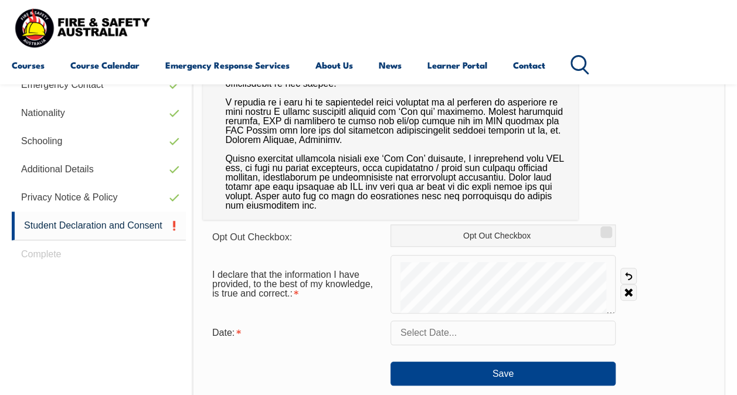
scroll to position [424, 0]
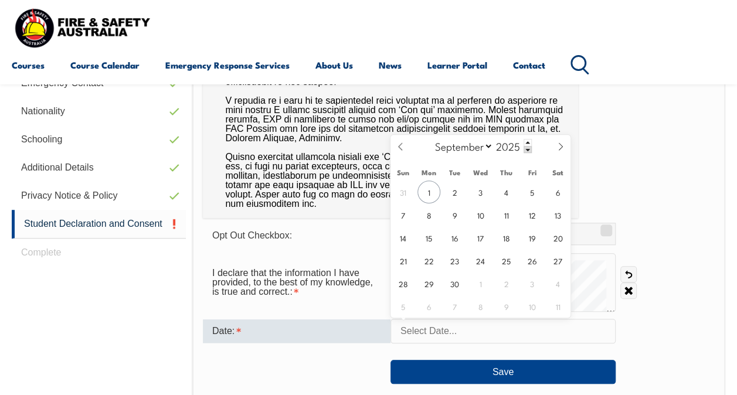
click at [436, 339] on input "text" at bounding box center [502, 331] width 225 height 25
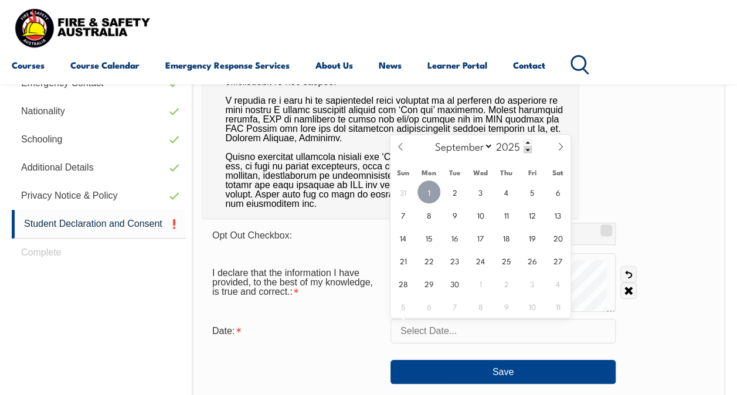
click at [428, 200] on span "1" at bounding box center [428, 192] width 23 height 23
type input "September 1, 2025"
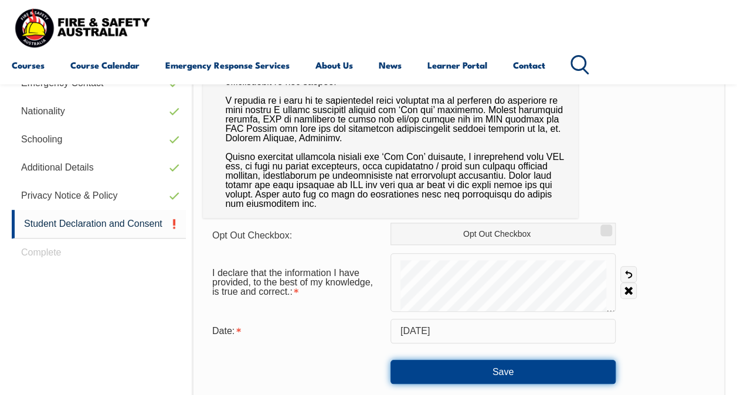
click at [448, 372] on button "Save" at bounding box center [502, 371] width 225 height 23
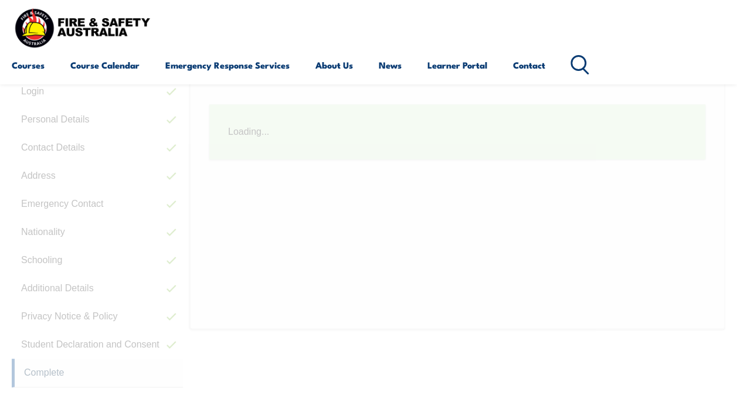
scroll to position [284, 0]
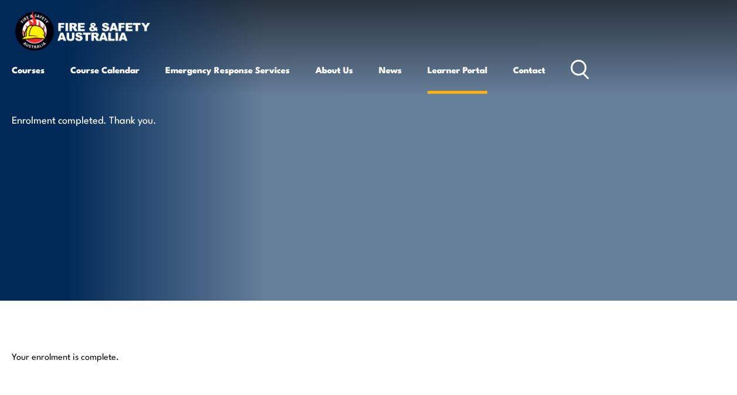
click at [460, 64] on link "Learner Portal" at bounding box center [457, 70] width 60 height 28
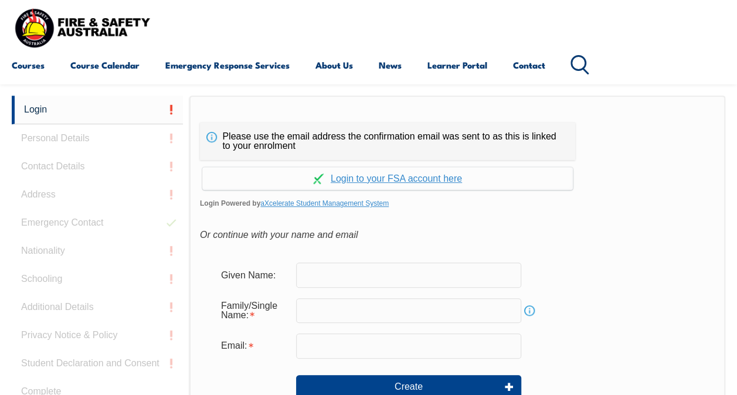
scroll to position [277, 0]
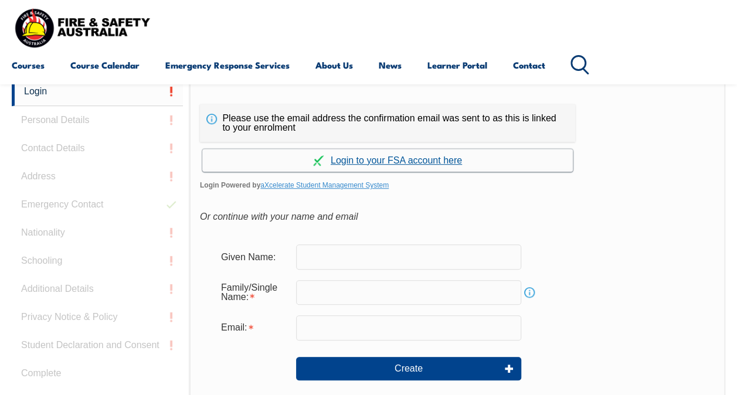
click at [344, 155] on link "Continue with aXcelerate" at bounding box center [387, 160] width 371 height 23
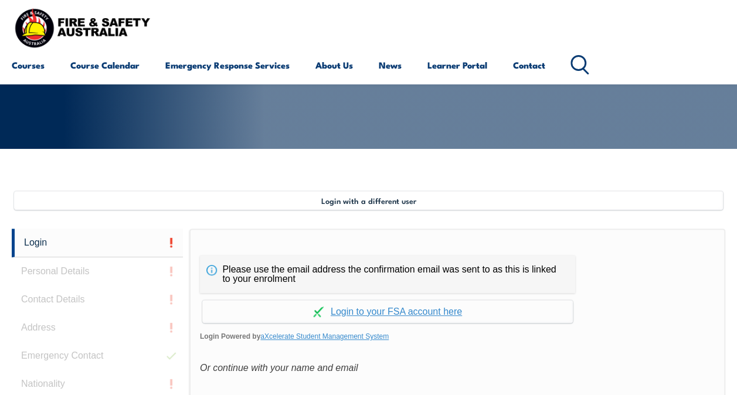
scroll to position [284, 0]
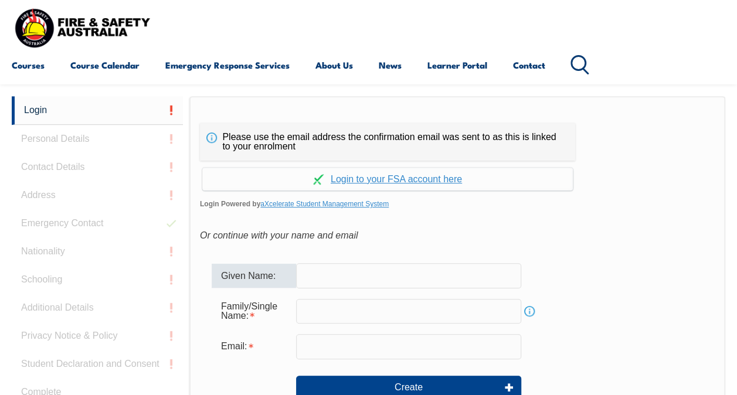
click at [416, 277] on input "text" at bounding box center [408, 275] width 225 height 25
click at [632, 264] on div "Given Name:" at bounding box center [457, 275] width 491 height 25
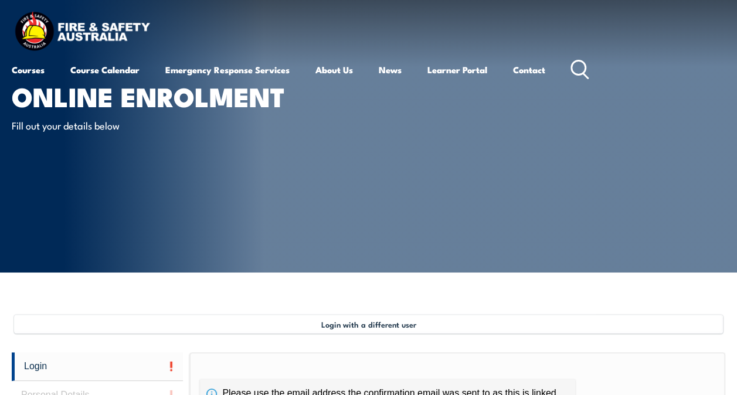
scroll to position [0, 0]
